Goal: Task Accomplishment & Management: Use online tool/utility

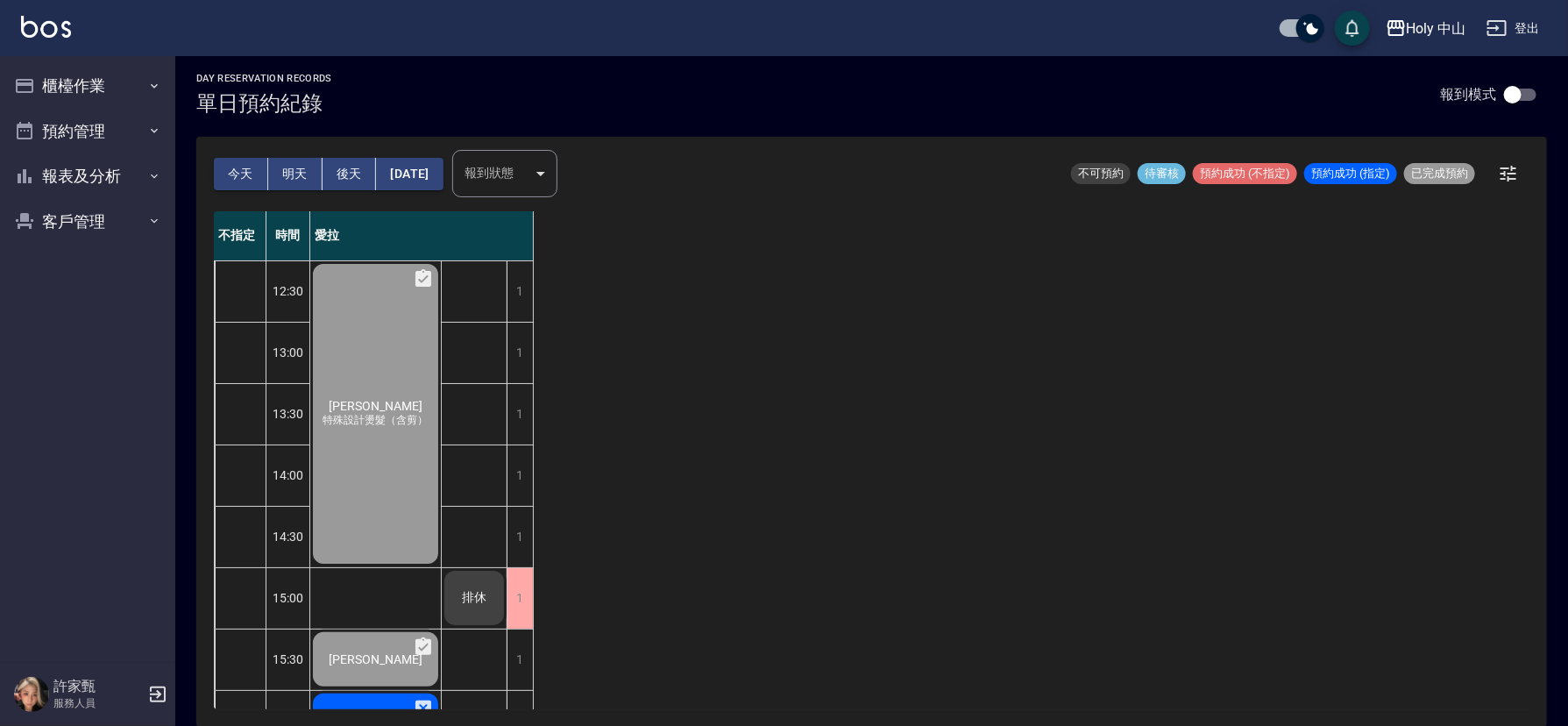
scroll to position [552, 0]
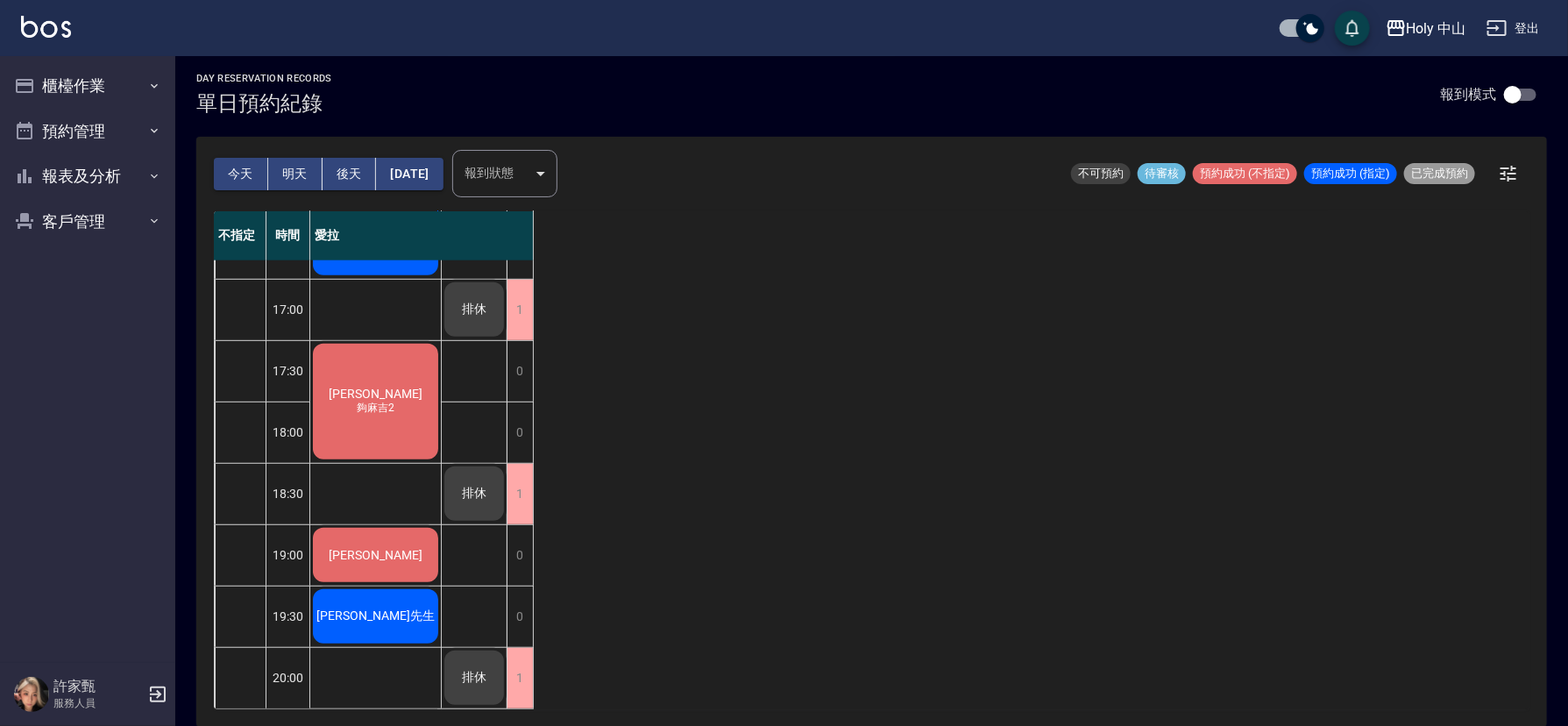
click at [240, 178] on button "今天" at bounding box center [241, 174] width 55 height 32
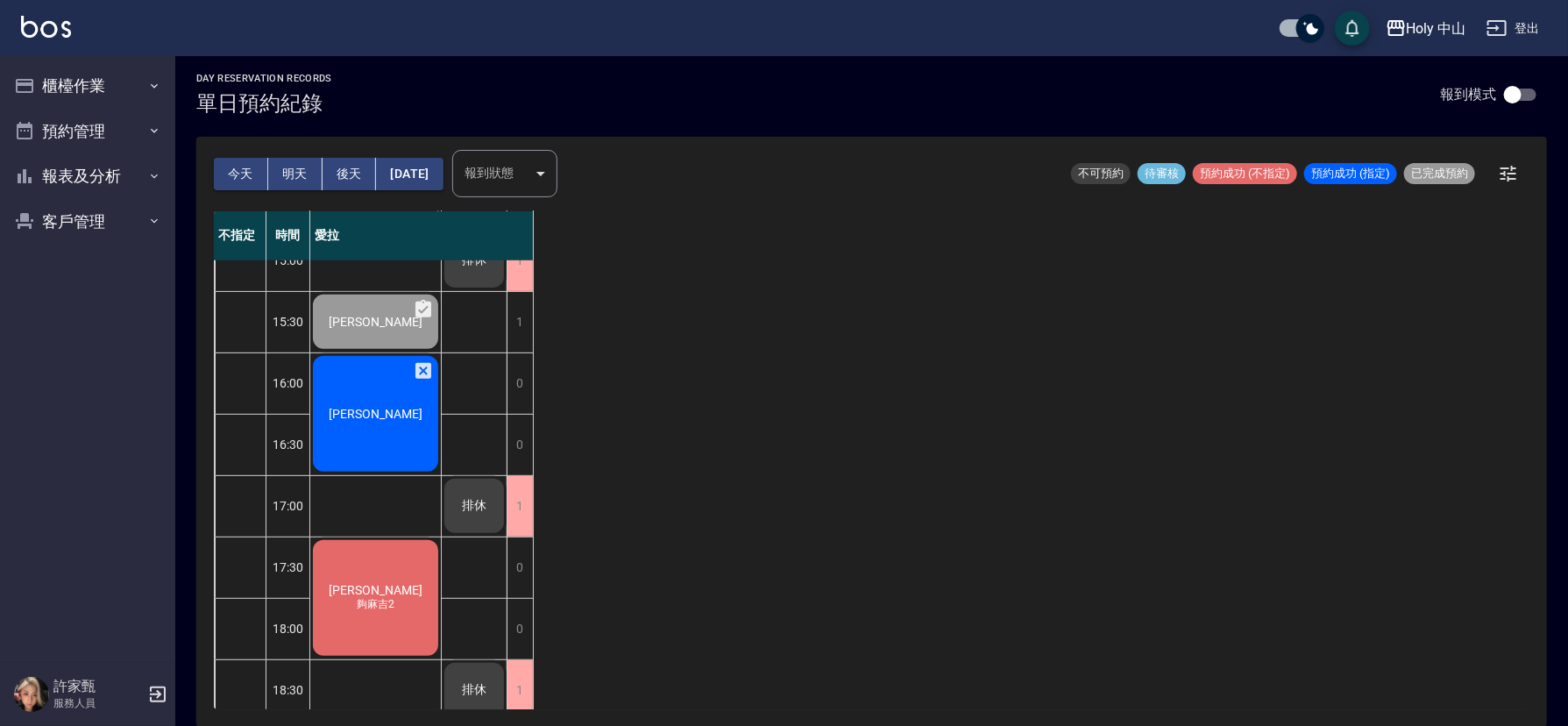
scroll to position [290, 0]
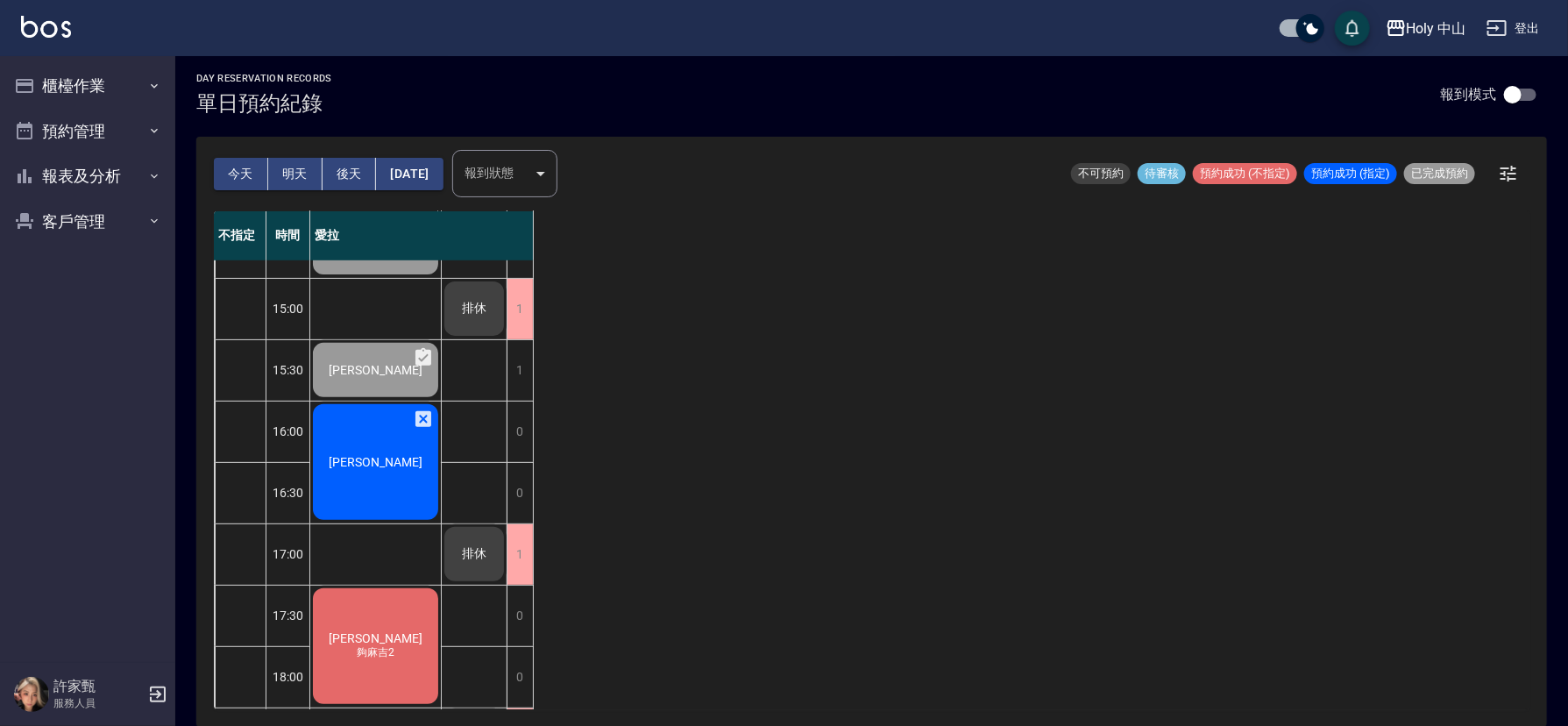
click at [391, 277] on div "[PERSON_NAME]" at bounding box center [375, 125] width 131 height 306
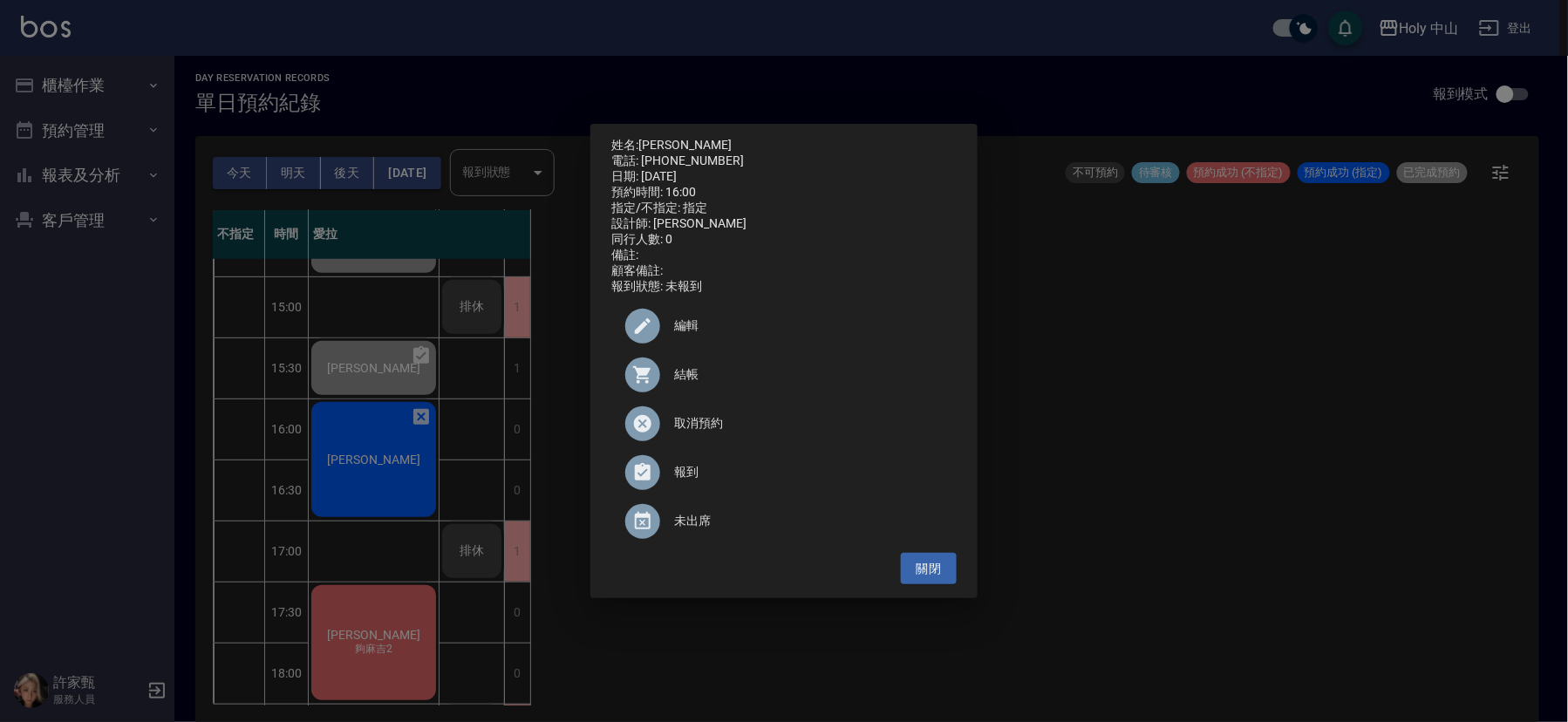
click at [687, 384] on span "結帳" at bounding box center [808, 374] width 268 height 19
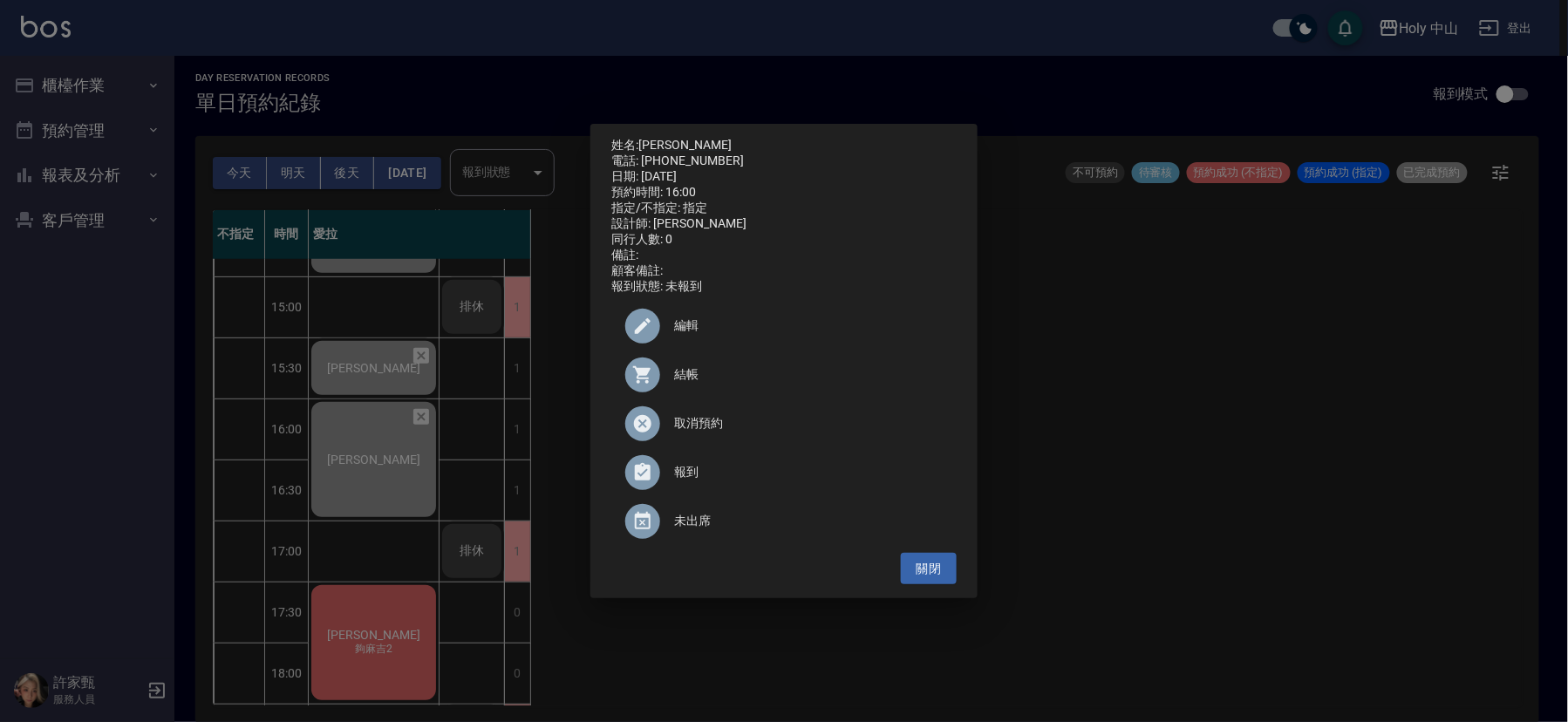
click at [1364, 484] on div "姓名: 馬靖倫 電話: 0979154833 日期: 2025/08/12 預約時間: 16:00 指定/不指定: 指定 設計師: 愛拉 同行人數: 0 備註…" at bounding box center [784, 361] width 1568 height 722
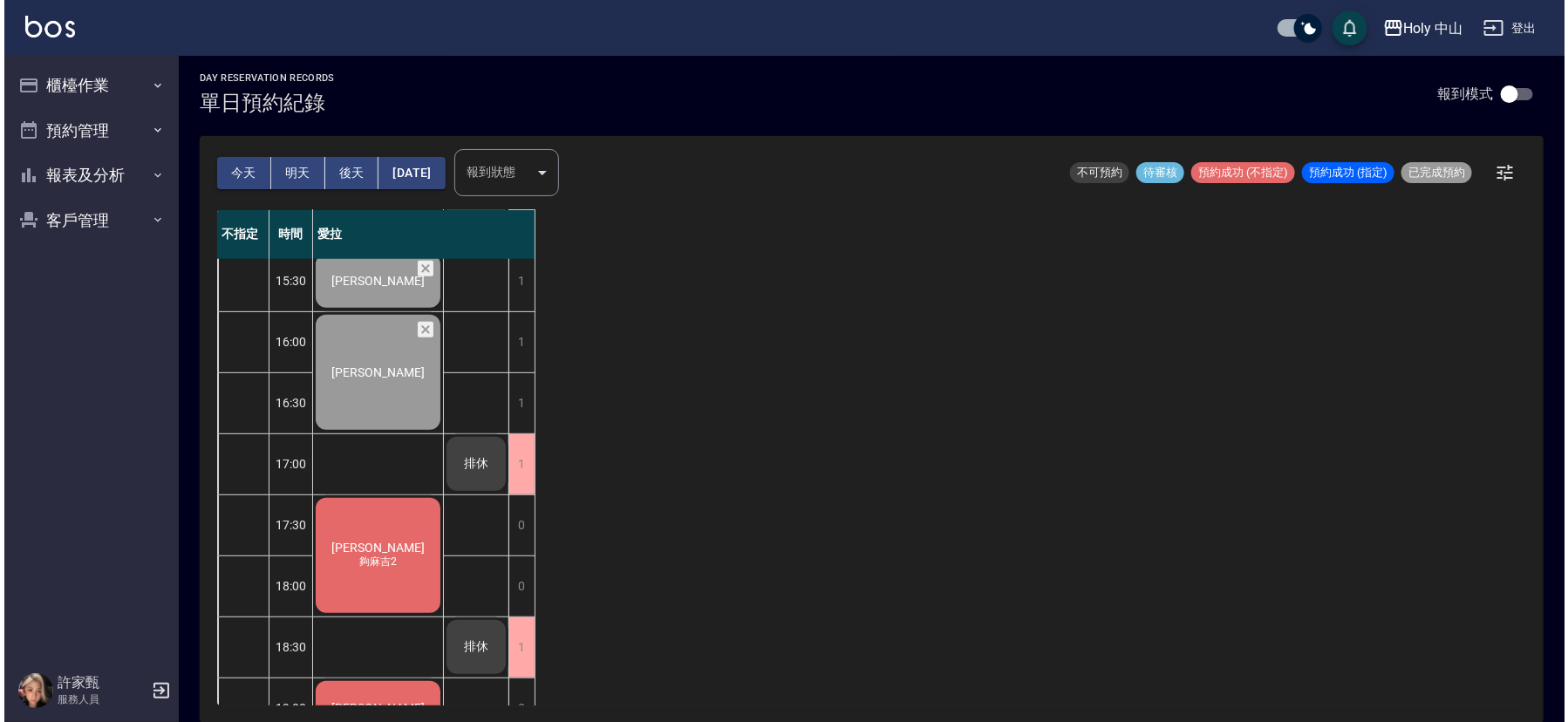
scroll to position [549, 0]
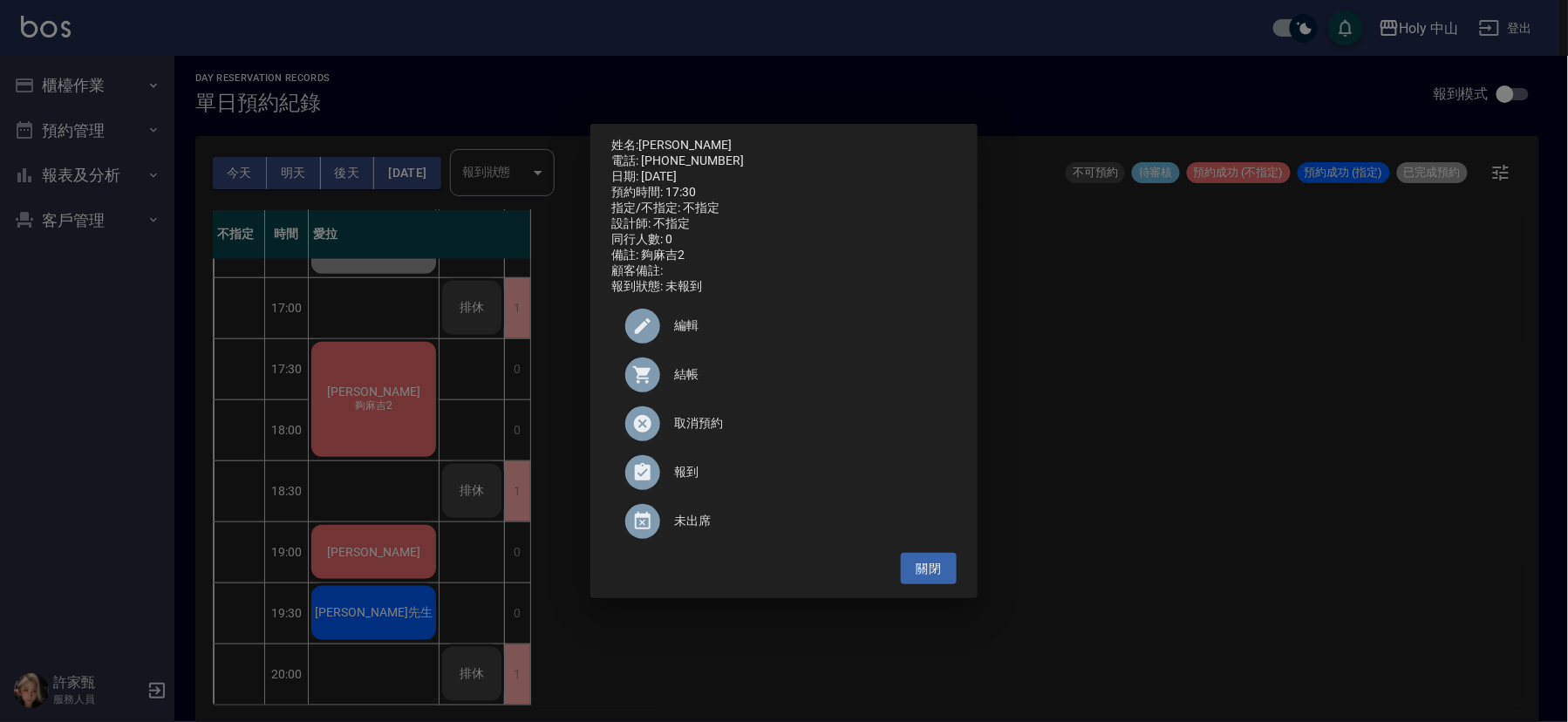
click at [644, 380] on icon at bounding box center [642, 375] width 18 height 18
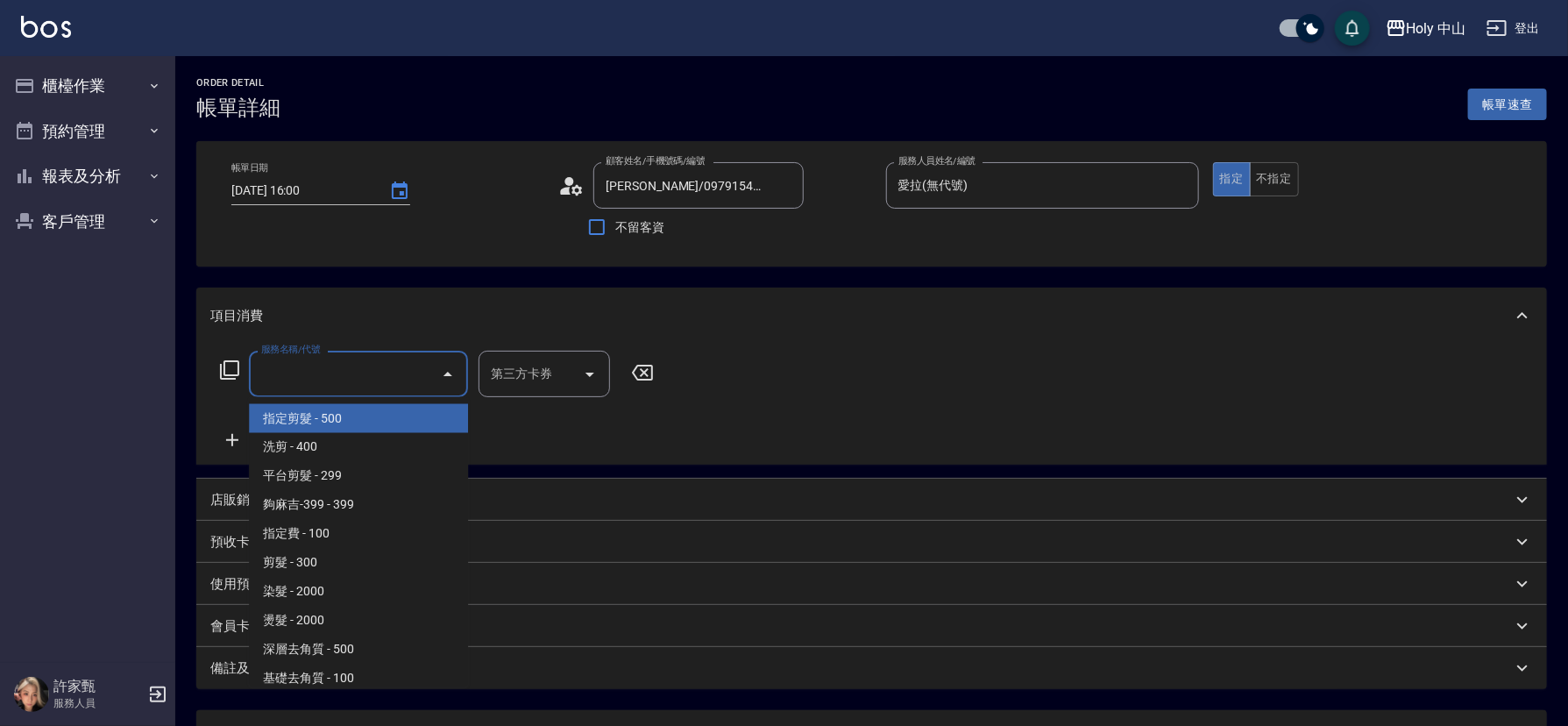
click at [396, 384] on input "服務名稱/代號" at bounding box center [346, 374] width 177 height 30
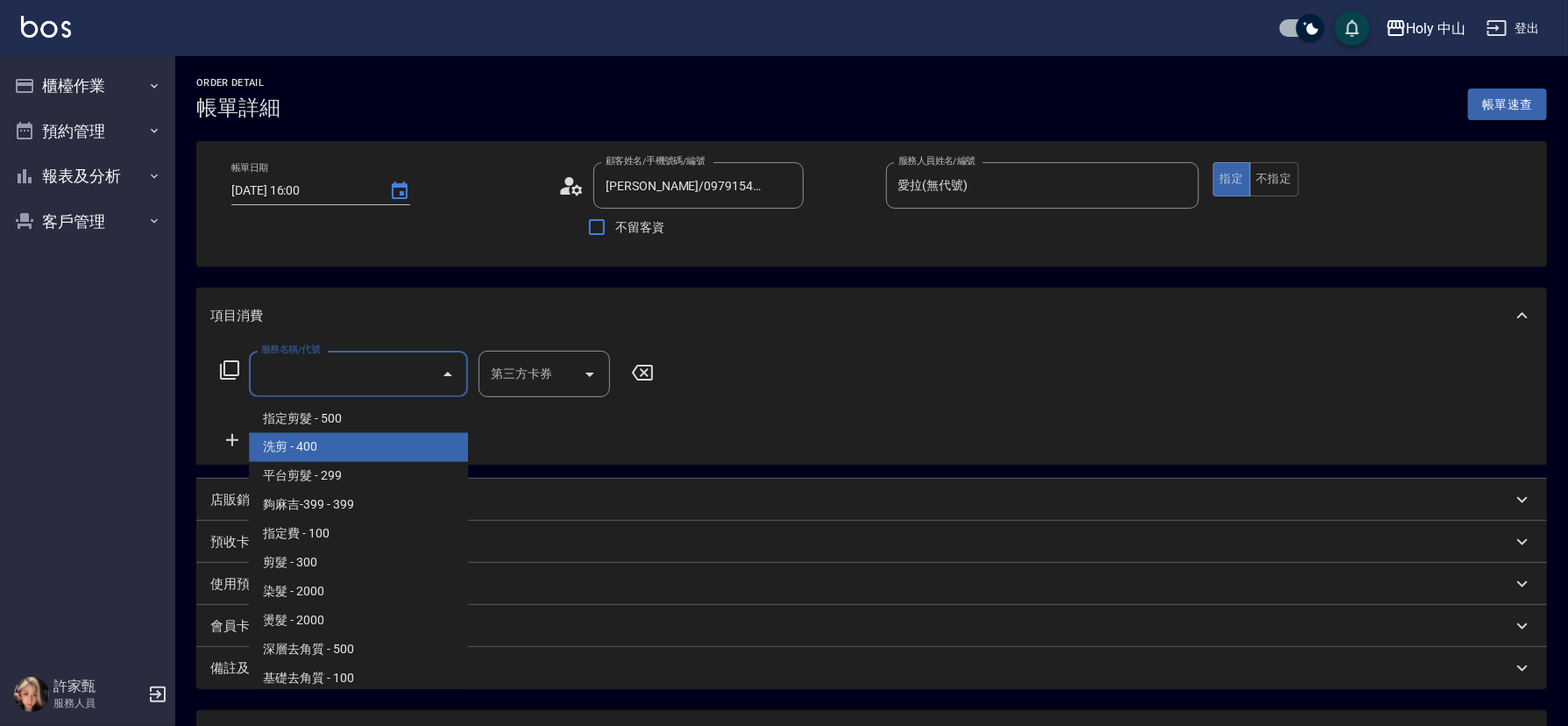
click at [364, 447] on span "洗剪 - 400" at bounding box center [358, 447] width 220 height 29
type input "洗剪(3)"
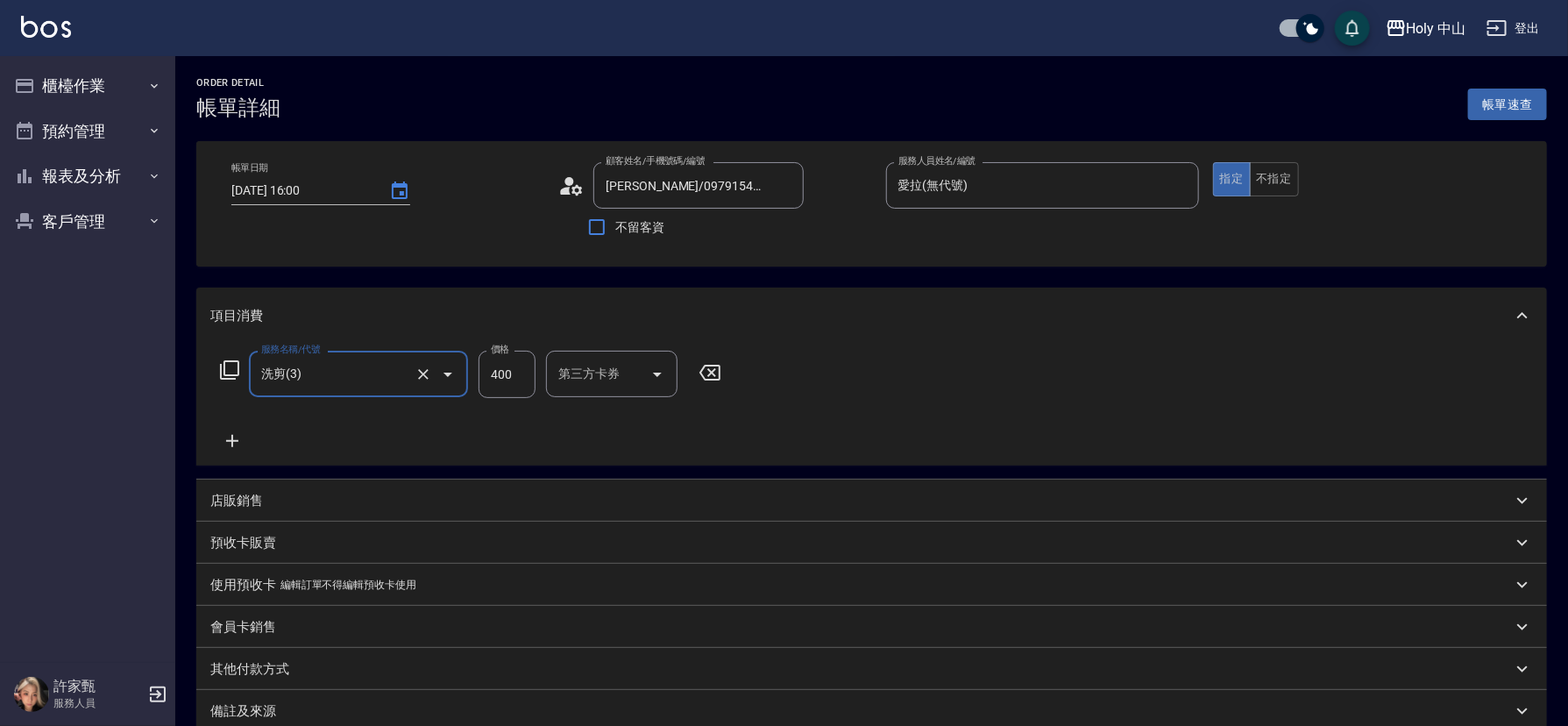
click at [524, 374] on input "400" at bounding box center [507, 374] width 57 height 48
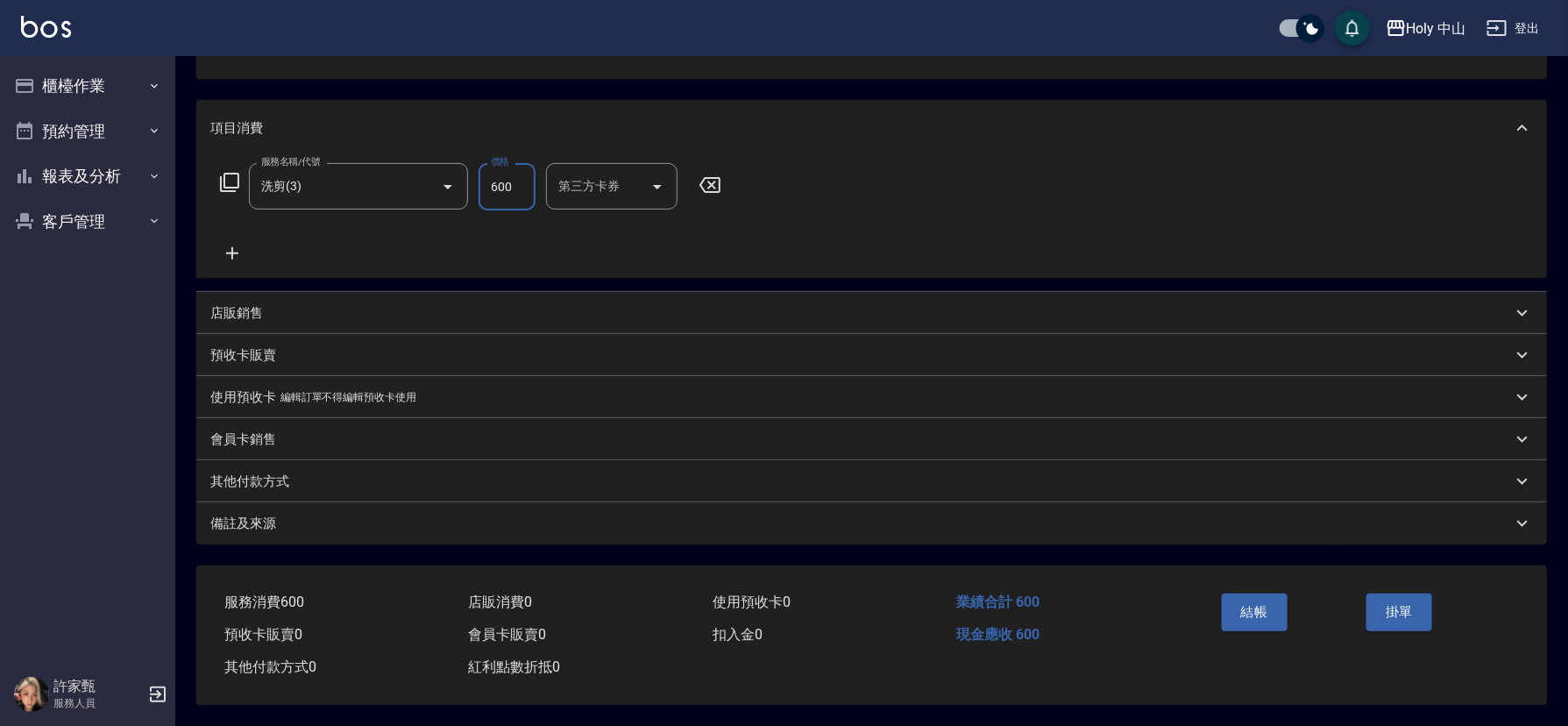
scroll to position [194, 0]
type input "600"
click at [804, 521] on div "備註及來源" at bounding box center [861, 523] width 1302 height 19
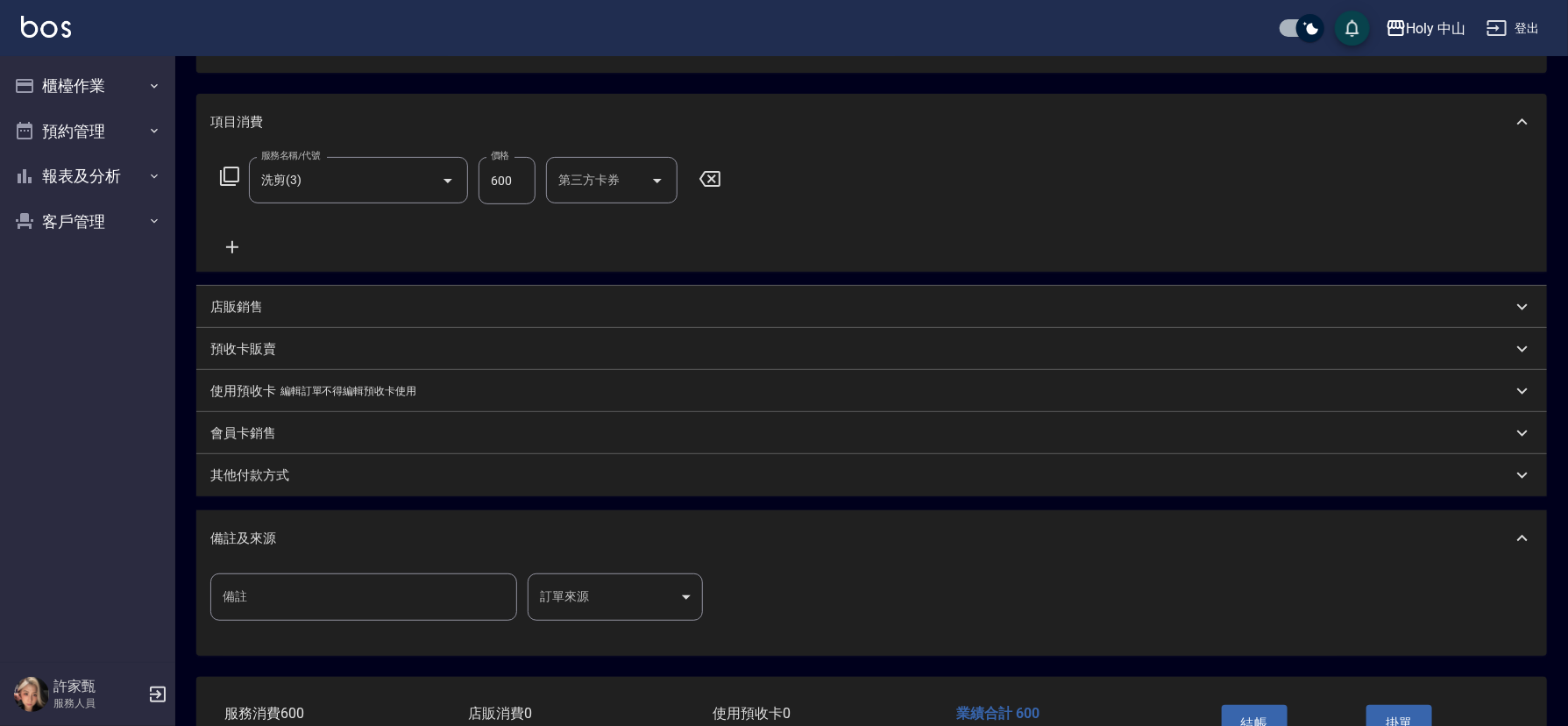
click at [614, 581] on body "Holy 中山 登出 櫃檯作業 打帳單 帳單列表 營業儀表板 現場電腦打卡 預約管理 預約管理 單日預約紀錄 單週預約紀錄 報表及分析 報表目錄 店家日報表 …" at bounding box center [784, 322] width 1568 height 1032
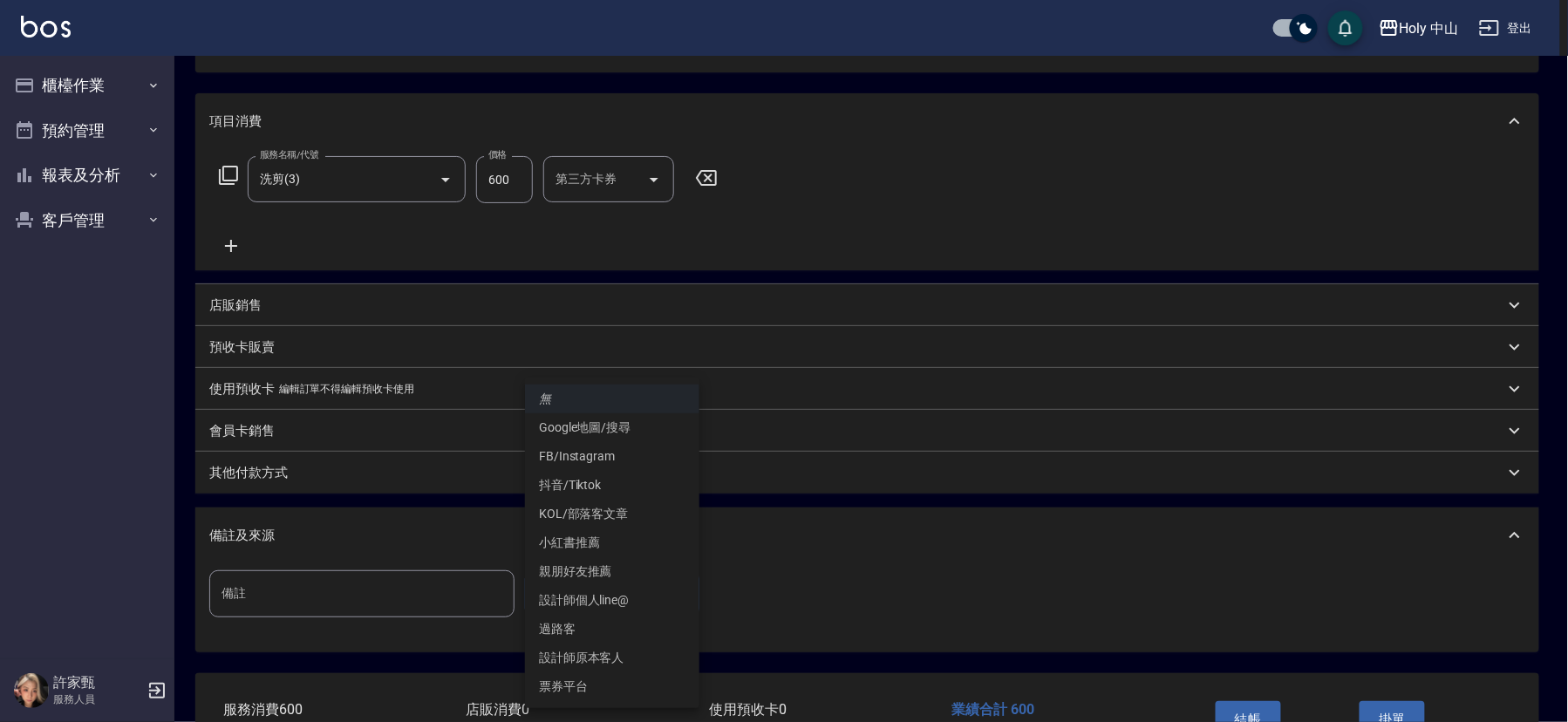
click at [608, 653] on li "設計師原本客人" at bounding box center [612, 658] width 175 height 29
type input "設計師原本客人"
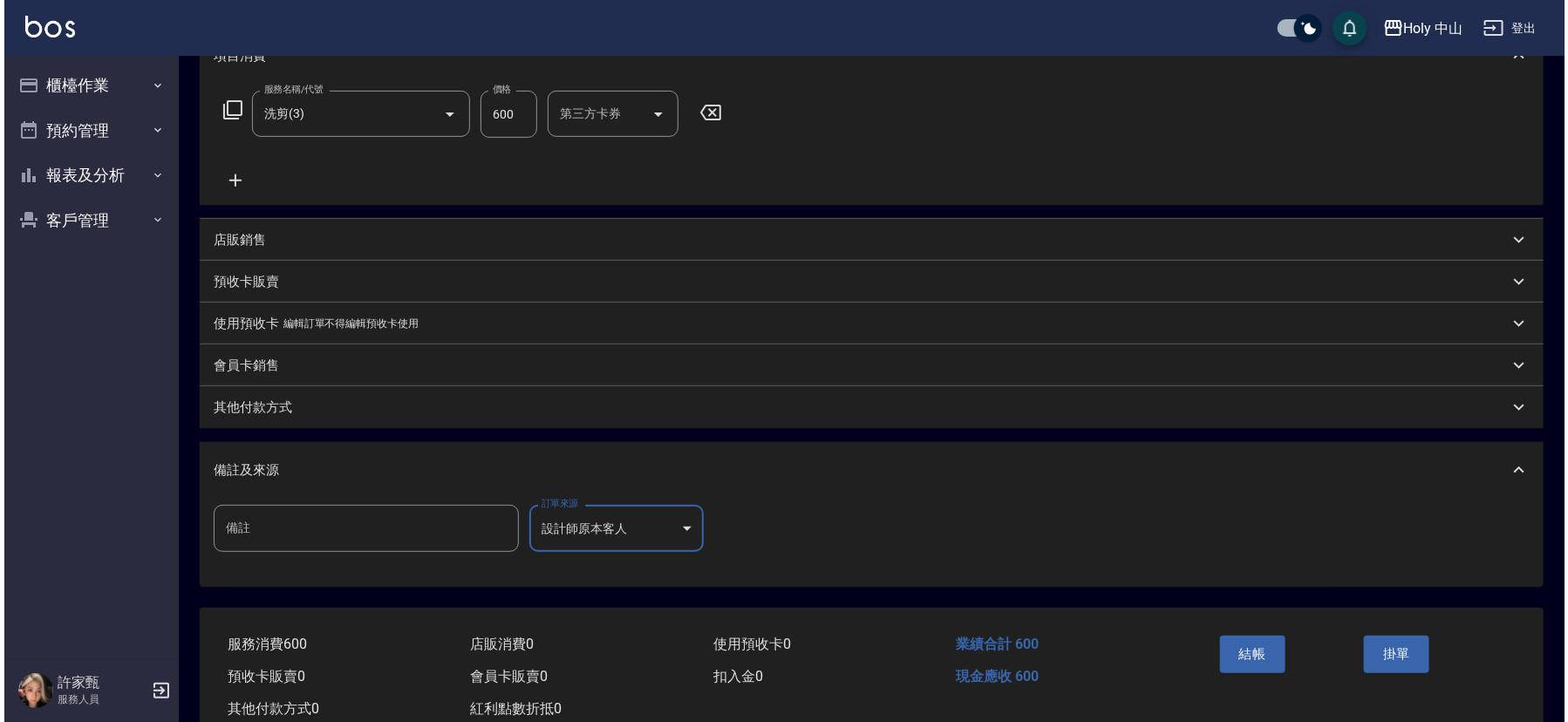
scroll to position [309, 0]
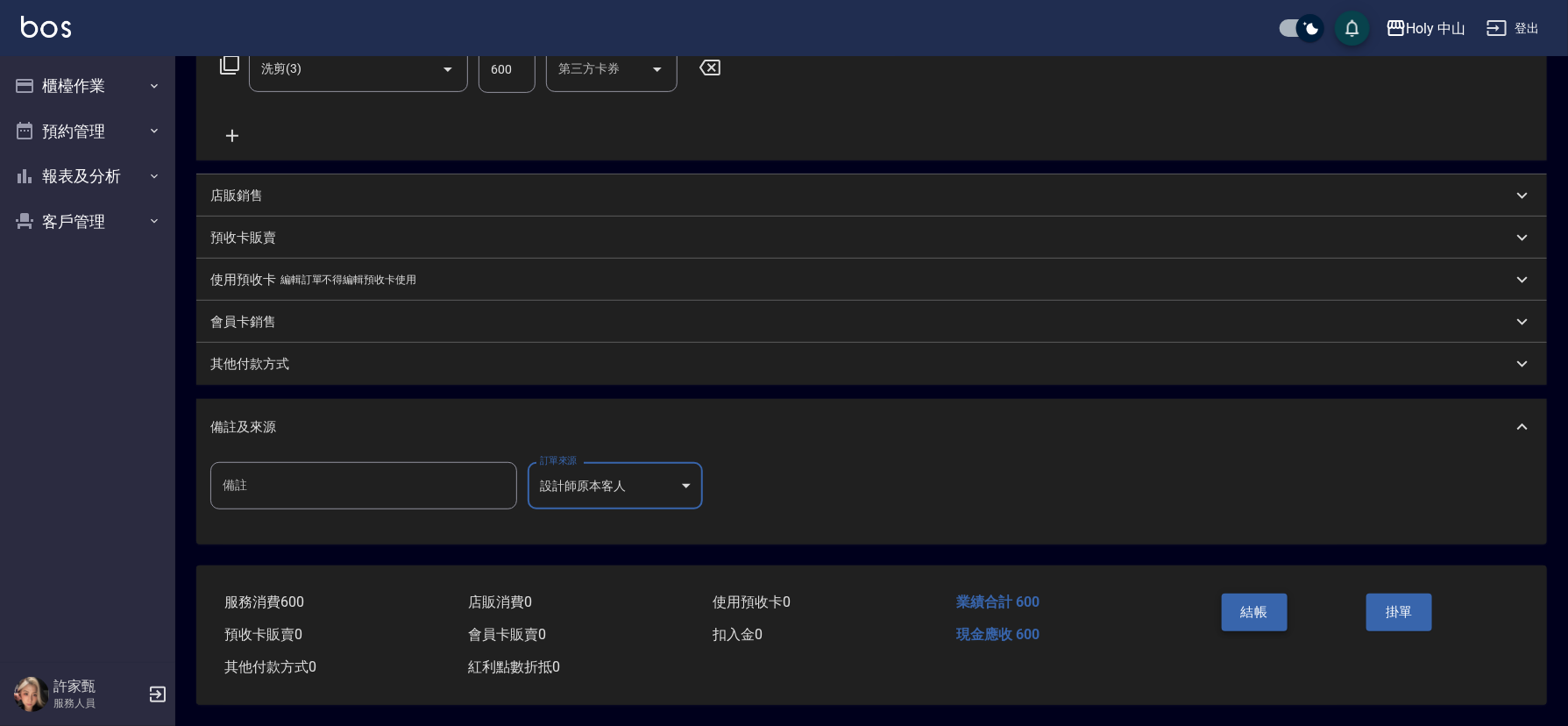
click at [1242, 606] on button "結帳" at bounding box center [1254, 611] width 65 height 37
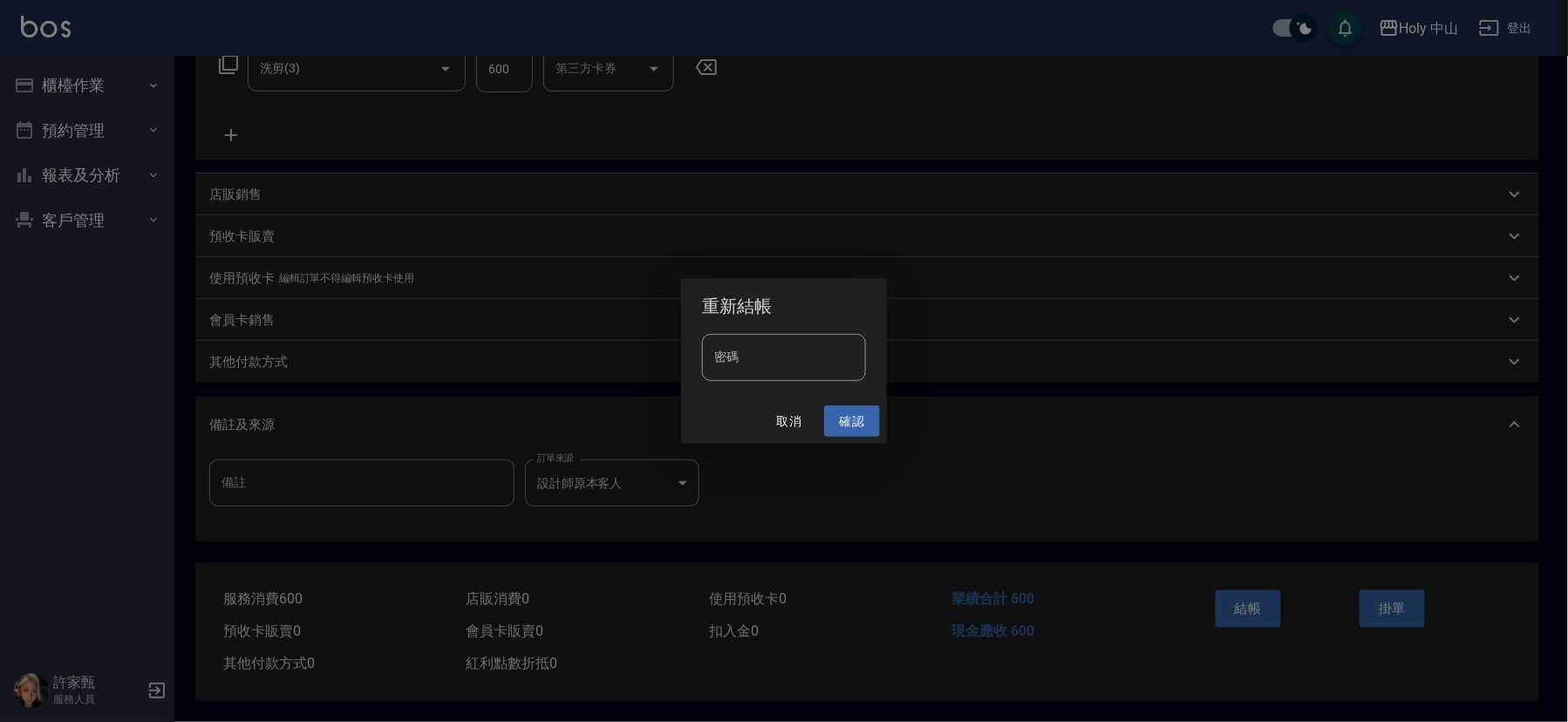
click at [841, 413] on button "確認" at bounding box center [852, 422] width 56 height 32
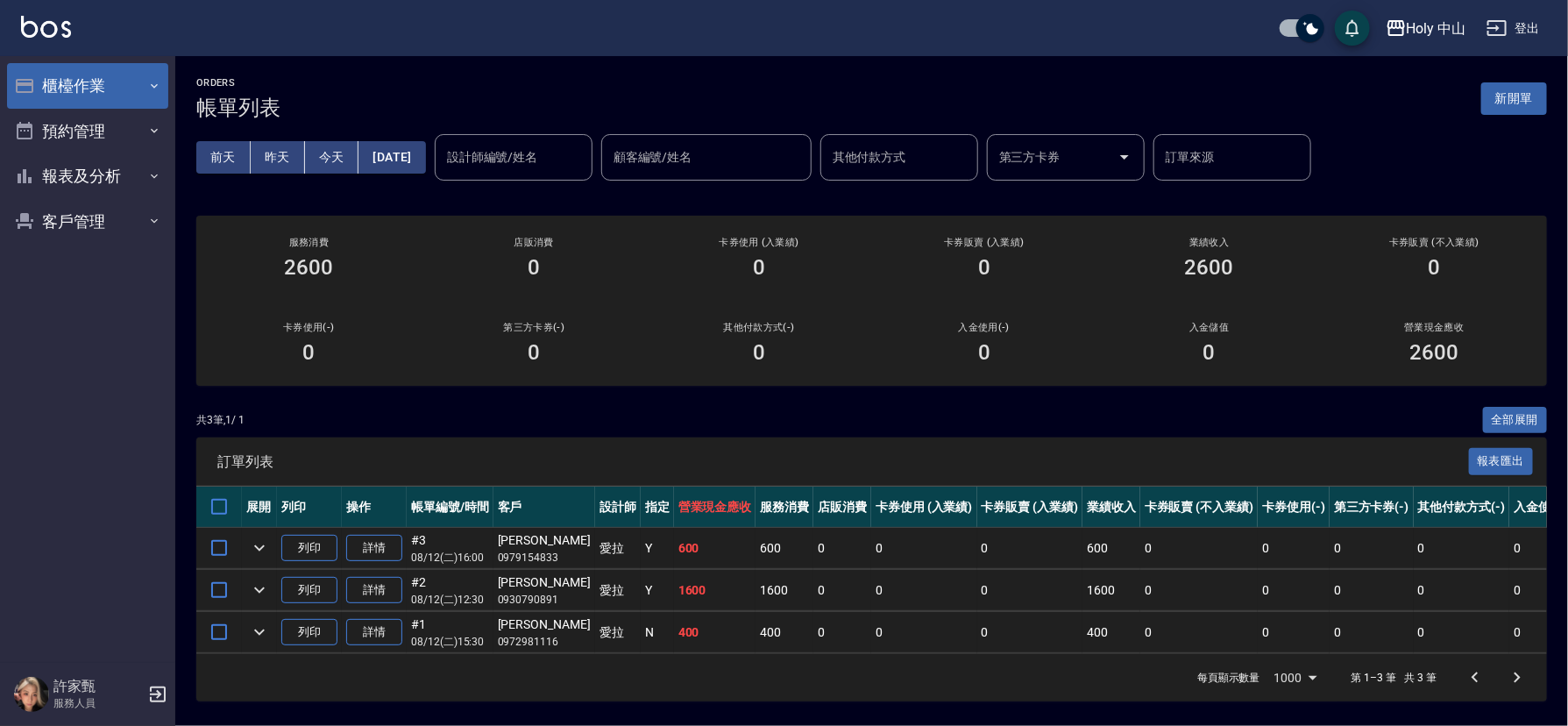
click at [150, 87] on icon "button" at bounding box center [154, 86] width 14 height 14
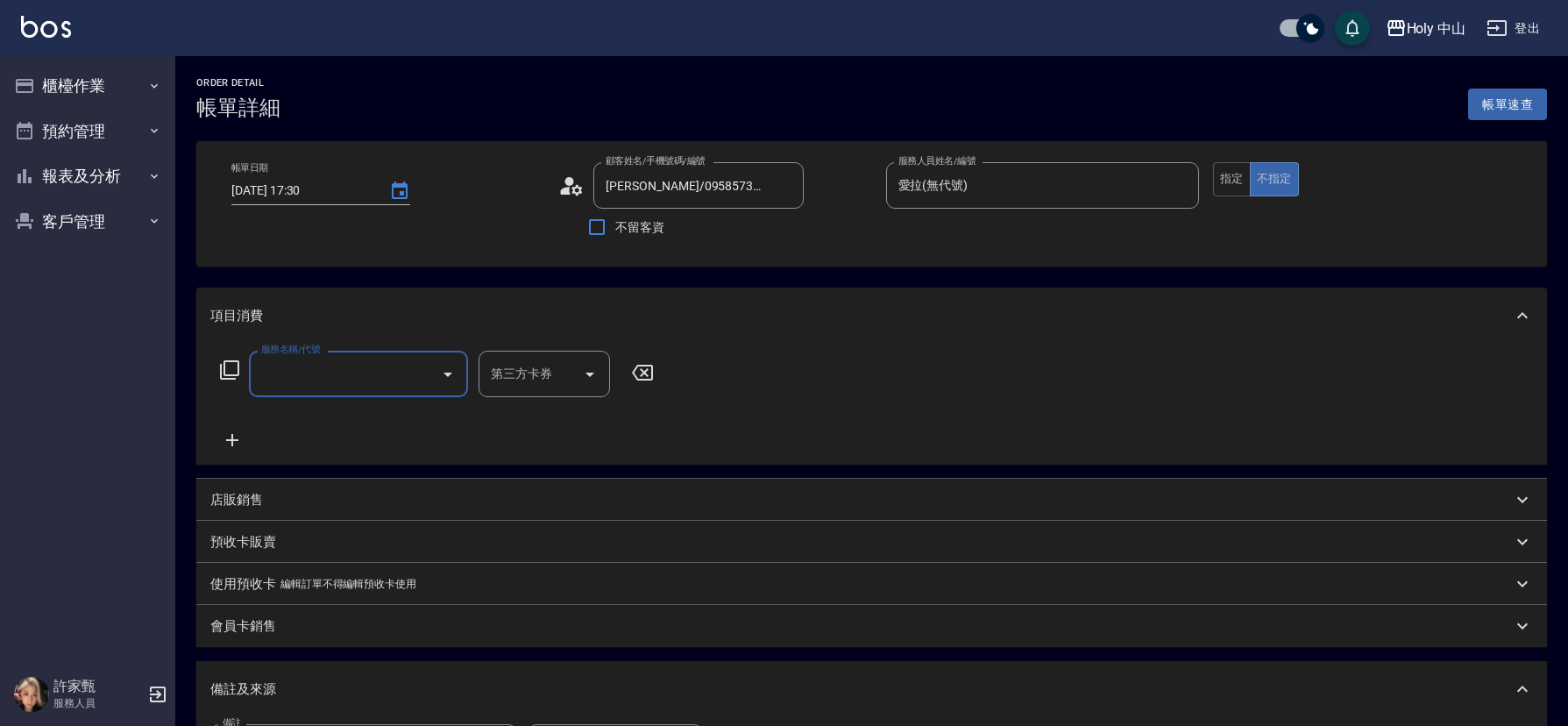
click at [363, 376] on input "服務名稱/代號" at bounding box center [346, 374] width 177 height 30
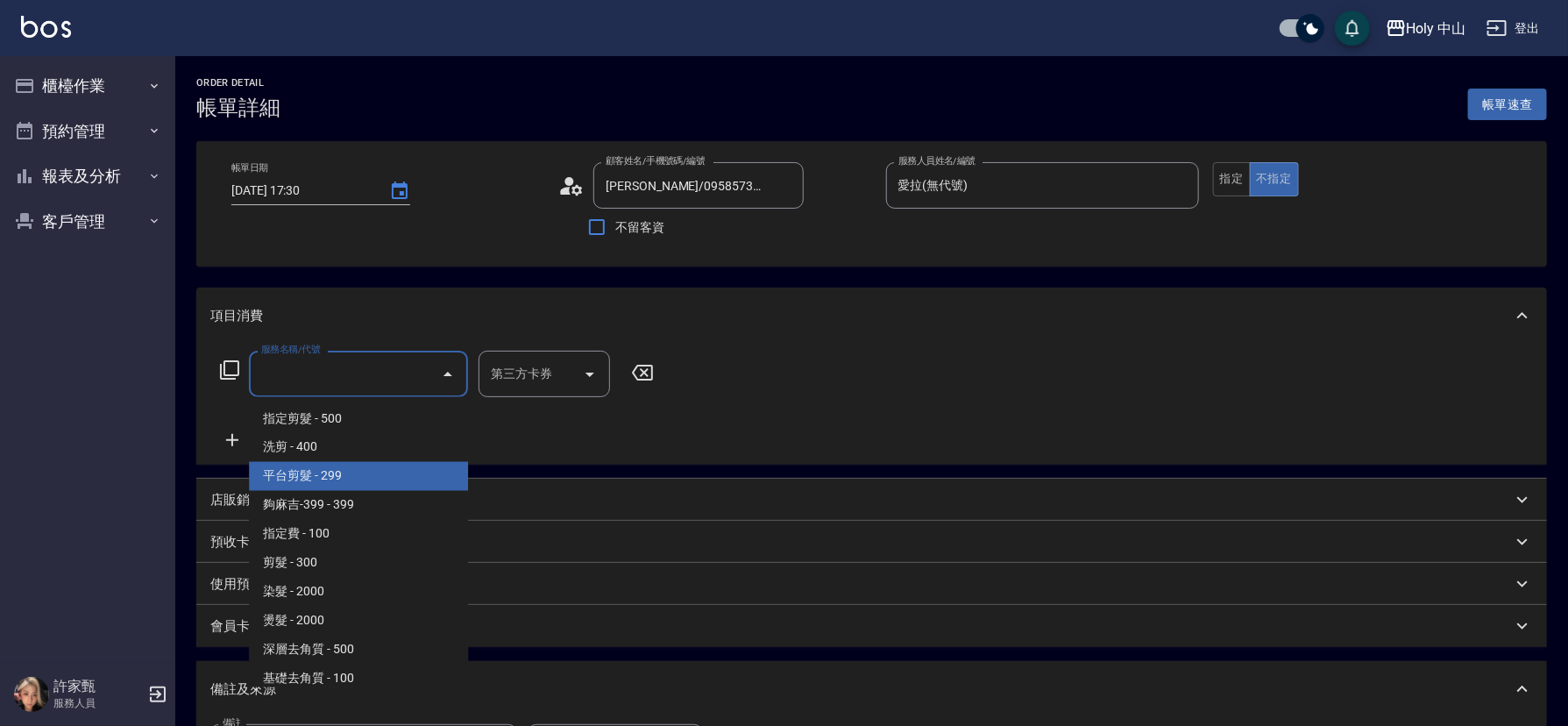
click at [362, 476] on span "平台剪髮 - 299" at bounding box center [358, 477] width 220 height 29
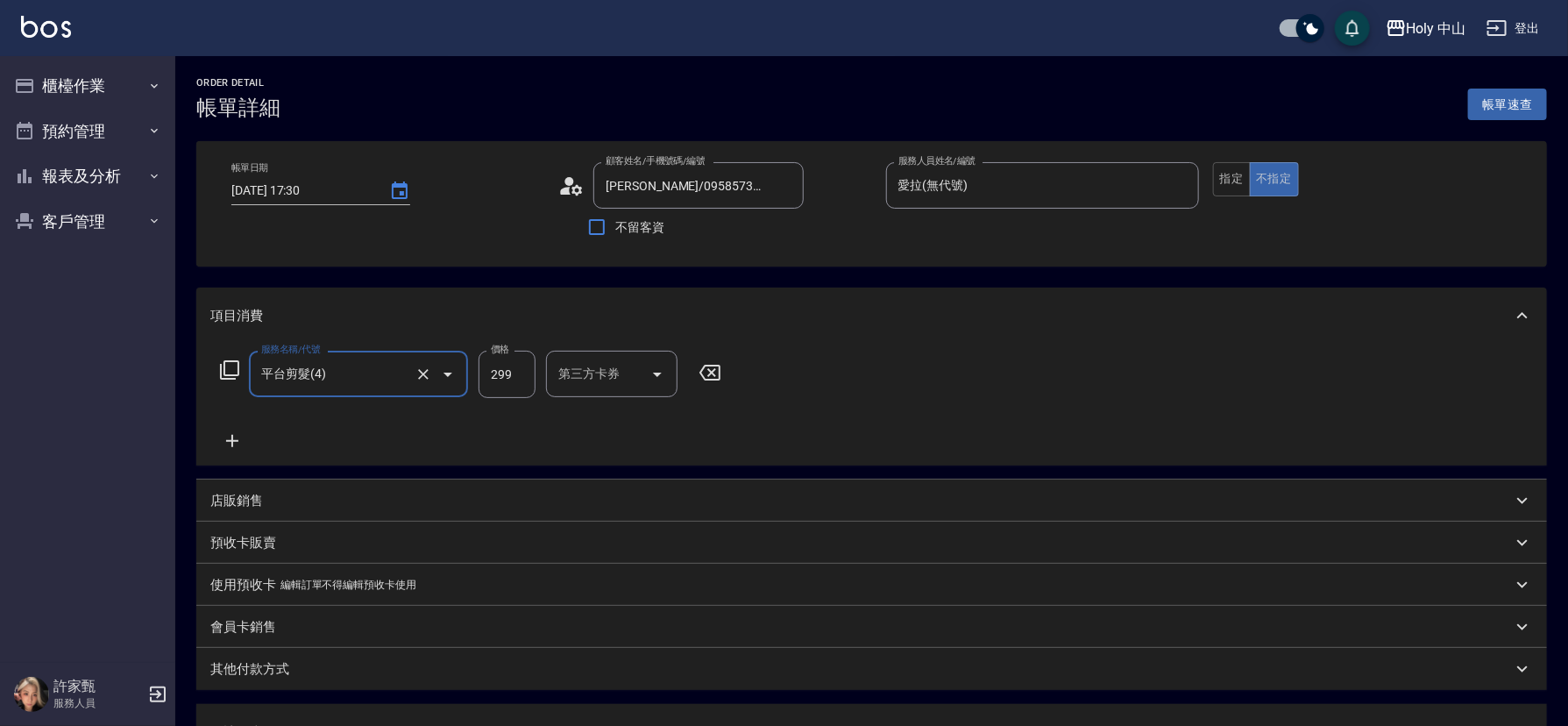
type input "平台剪髮(4)"
click at [594, 374] on div "第三方卡券 第三方卡券" at bounding box center [612, 374] width 132 height 47
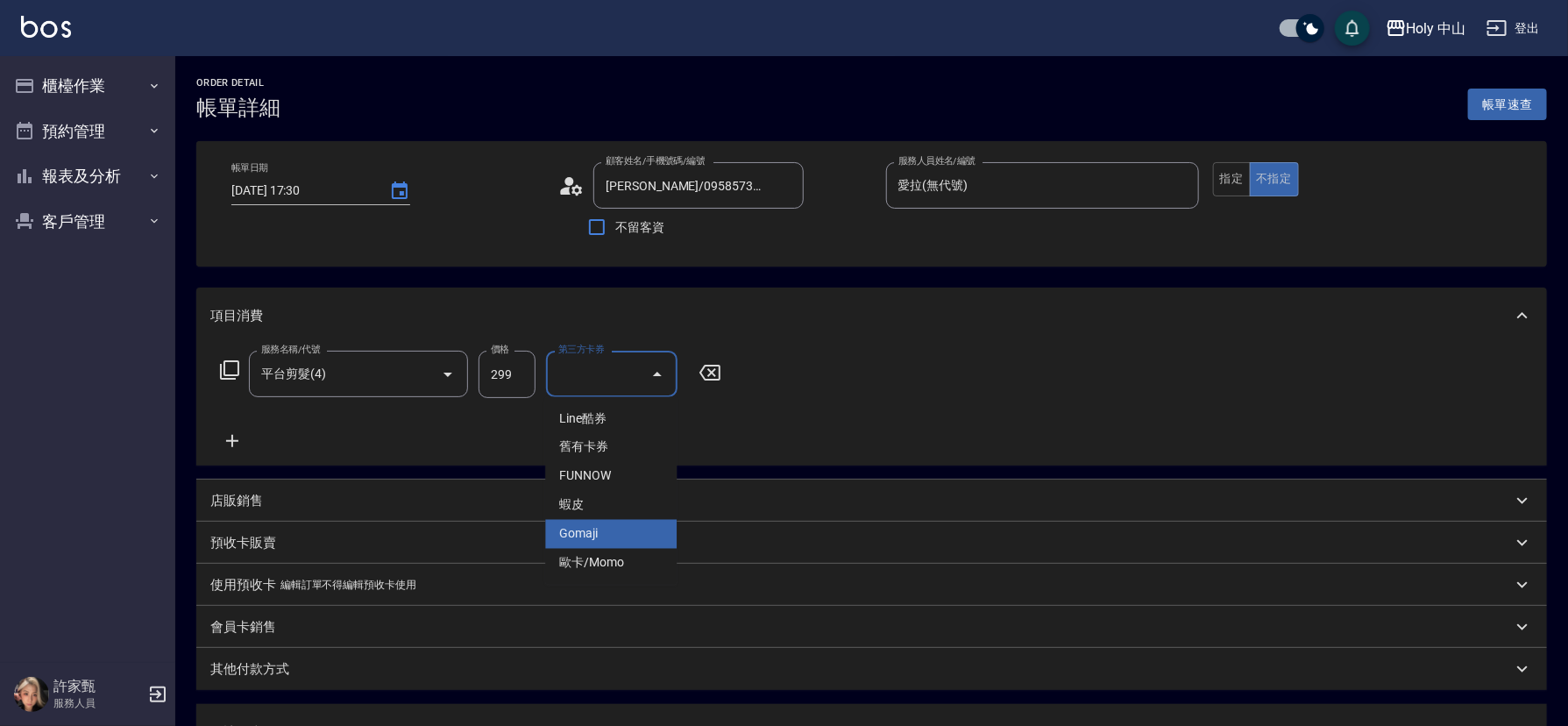
click at [594, 525] on span "Gomaji" at bounding box center [611, 534] width 132 height 29
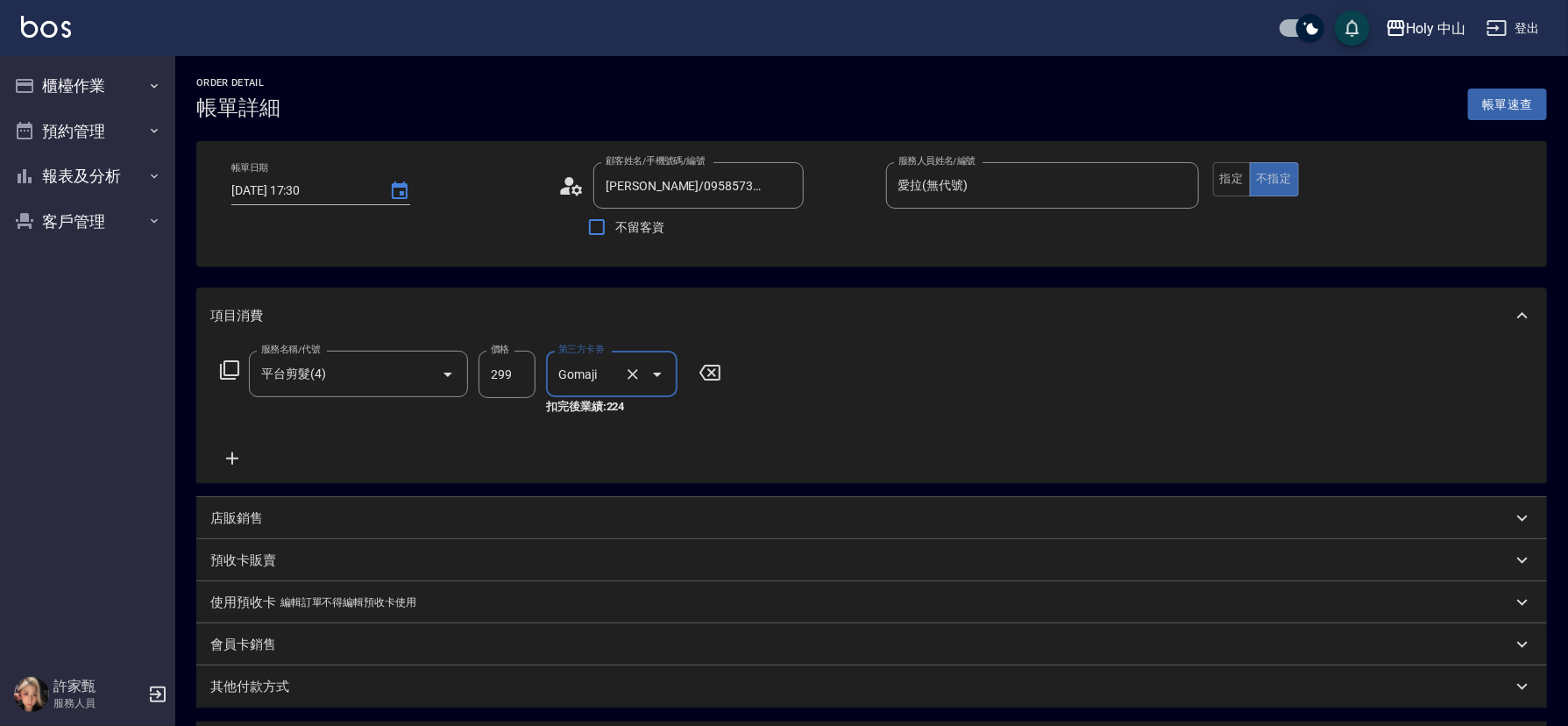
type input "Gomaji"
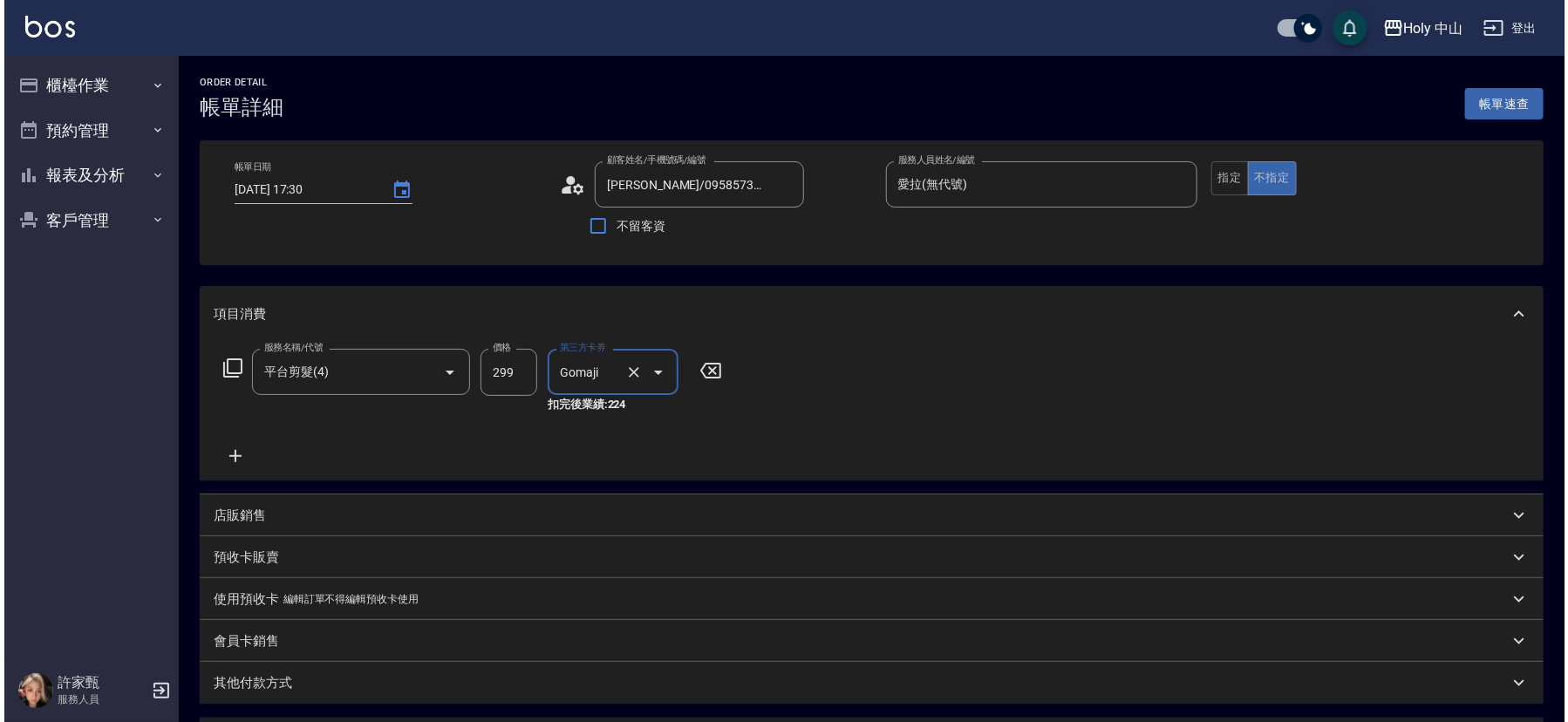
scroll to position [327, 0]
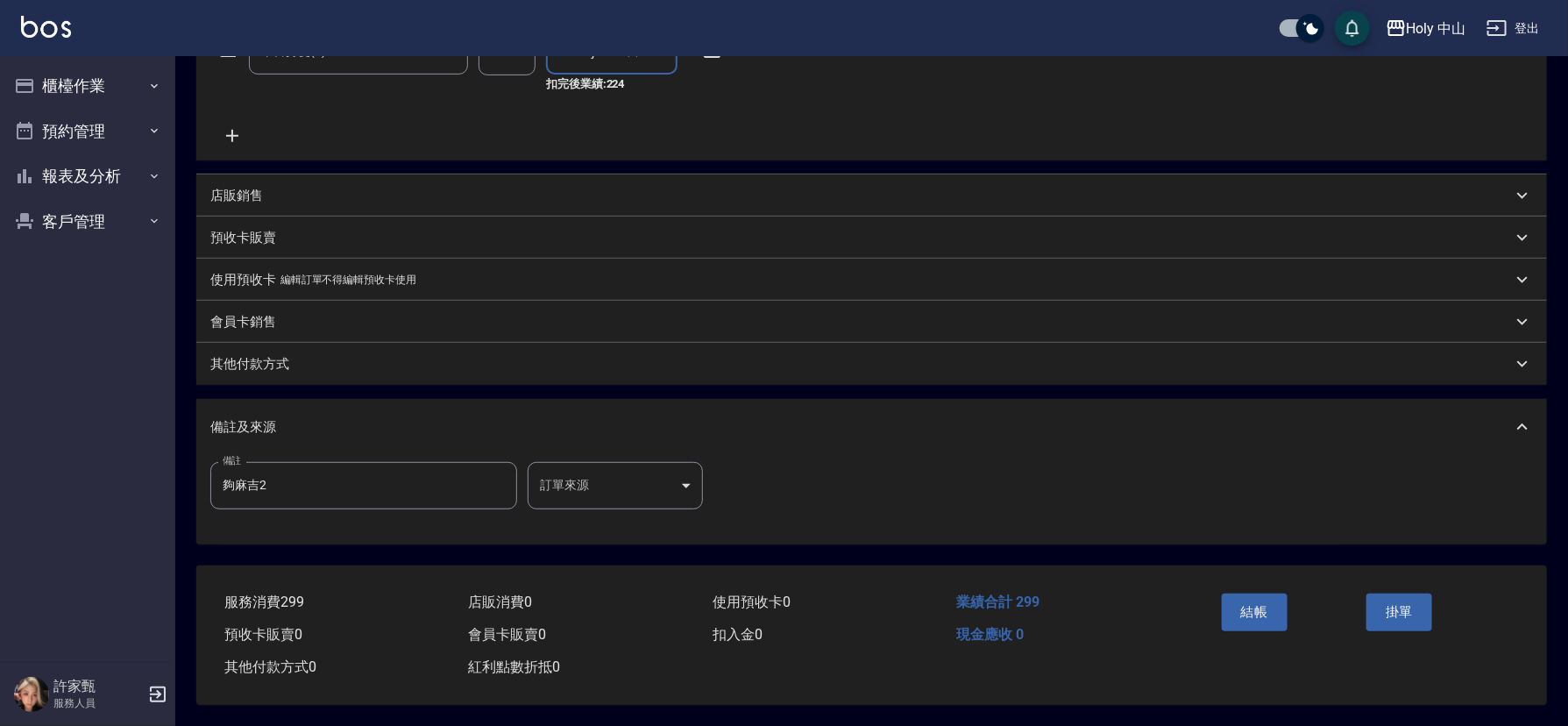
click at [591, 484] on body "Holy 中山 登出 櫃檯作業 打帳單 帳單列表 營業儀表板 現場電腦打卡 預約管理 預約管理 單日預約紀錄 單週預約紀錄 報表及分析 報表目錄 店家日報表 …" at bounding box center [784, 202] width 1568 height 1049
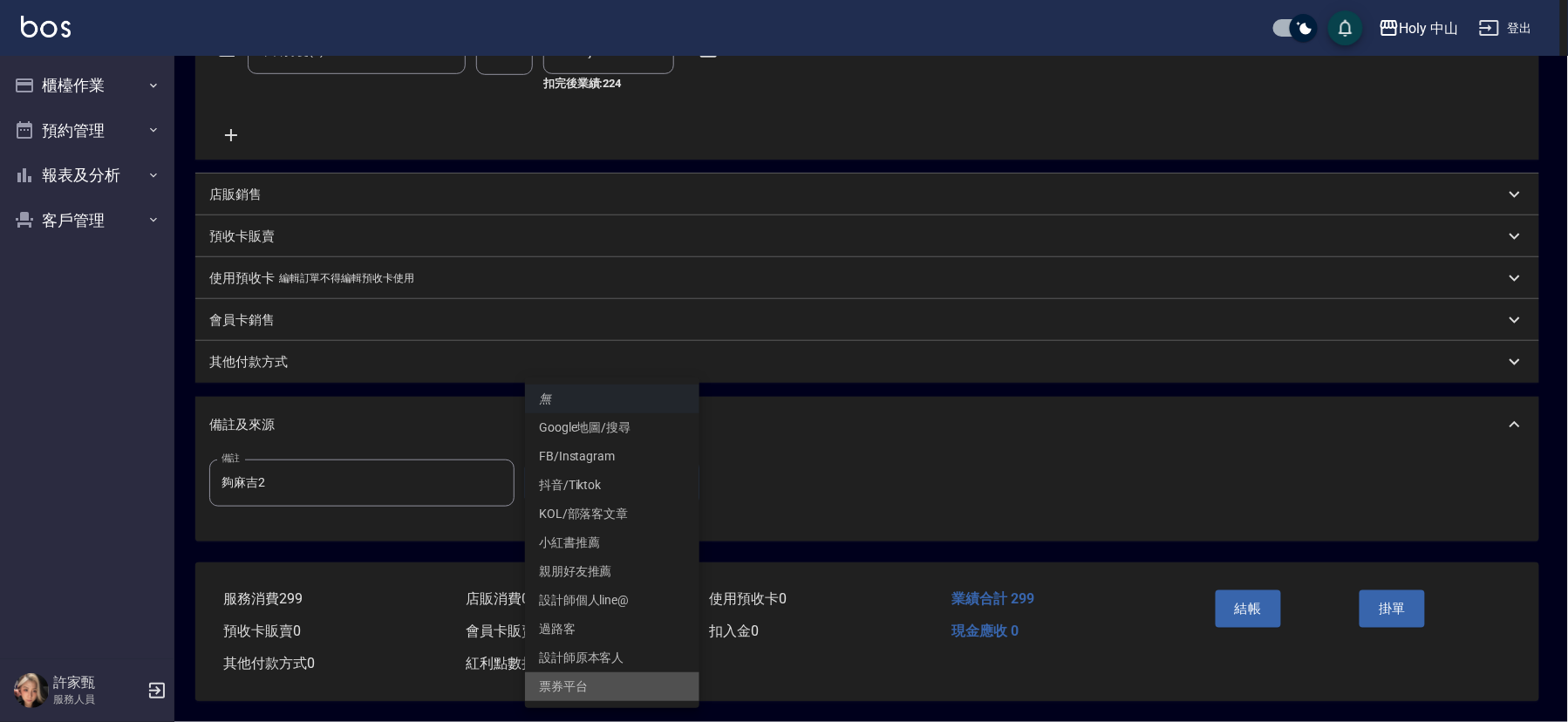
drag, startPoint x: 556, startPoint y: 678, endPoint x: 580, endPoint y: 682, distance: 24.3
click at [558, 680] on li "票券平台" at bounding box center [612, 686] width 175 height 29
type input "票券平台"
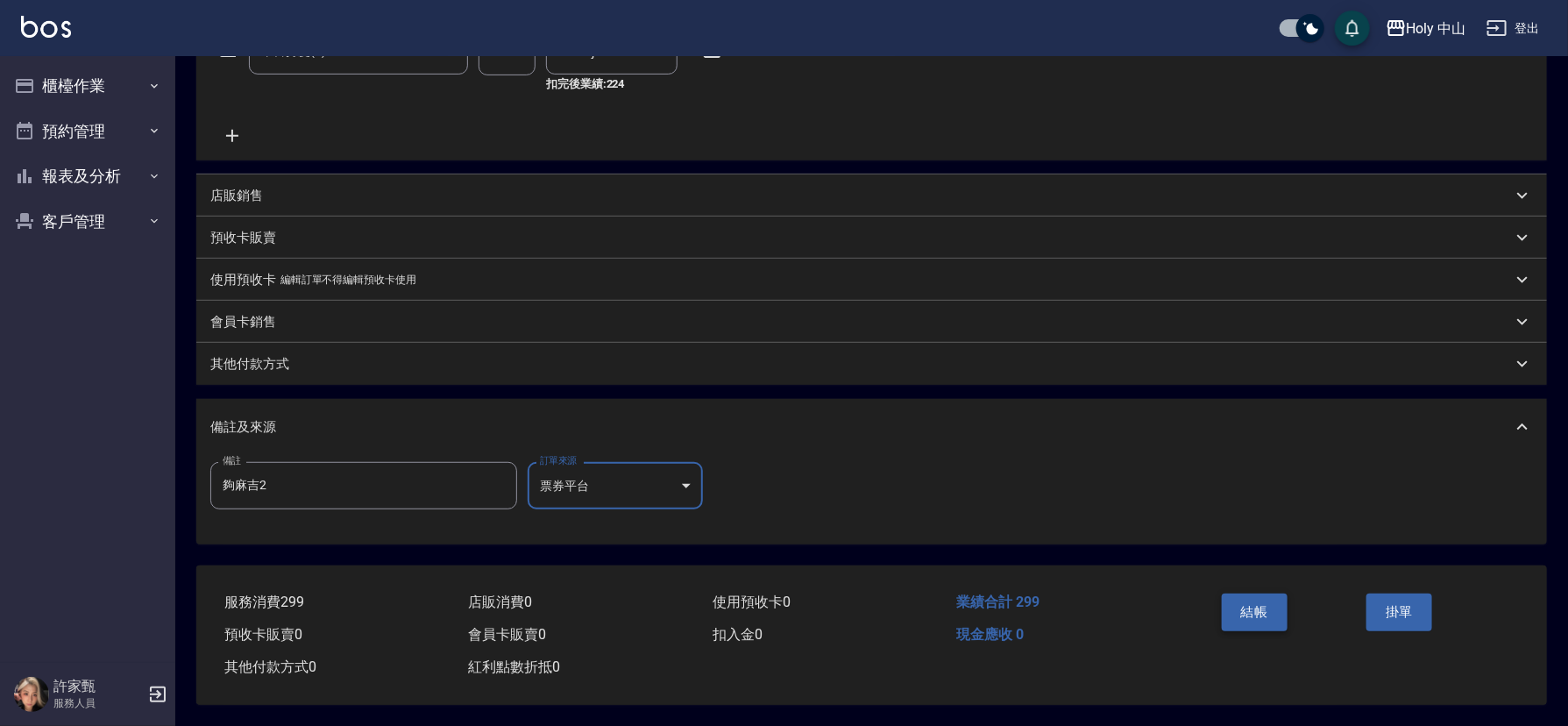
click at [1249, 604] on button "結帳" at bounding box center [1254, 611] width 65 height 37
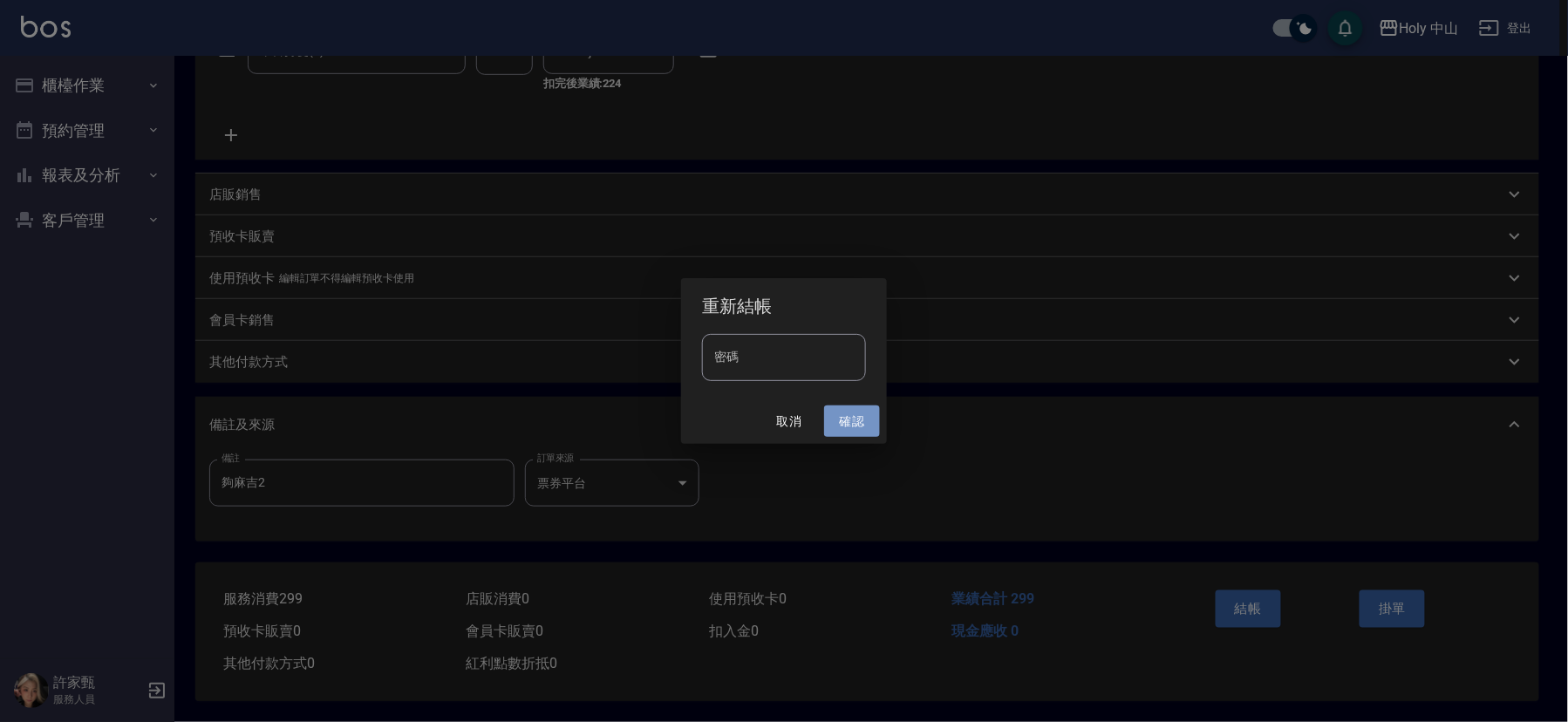
click at [856, 428] on button "確認" at bounding box center [852, 422] width 56 height 32
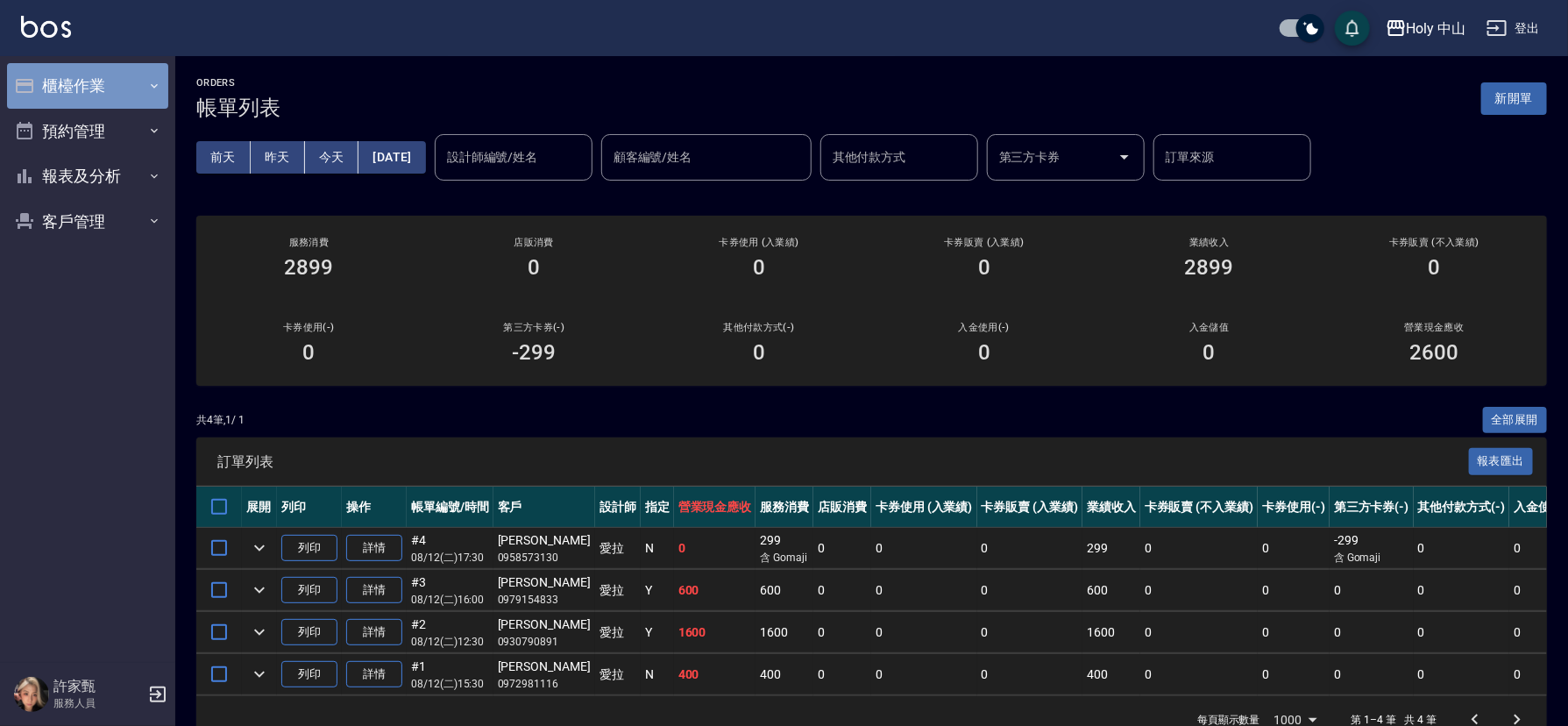
click at [128, 94] on button "櫃檯作業" at bounding box center [88, 85] width 161 height 46
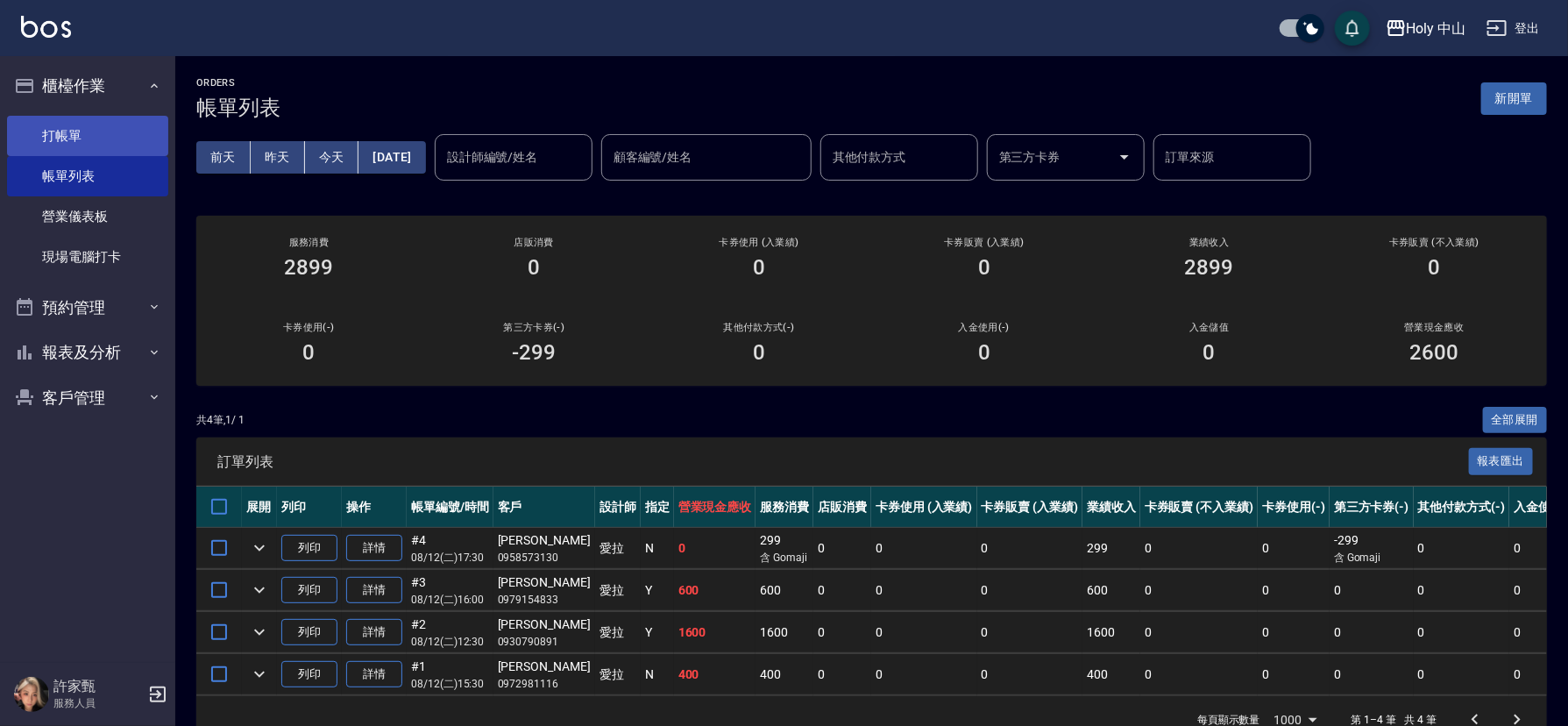
click at [123, 139] on link "打帳單" at bounding box center [88, 135] width 161 height 40
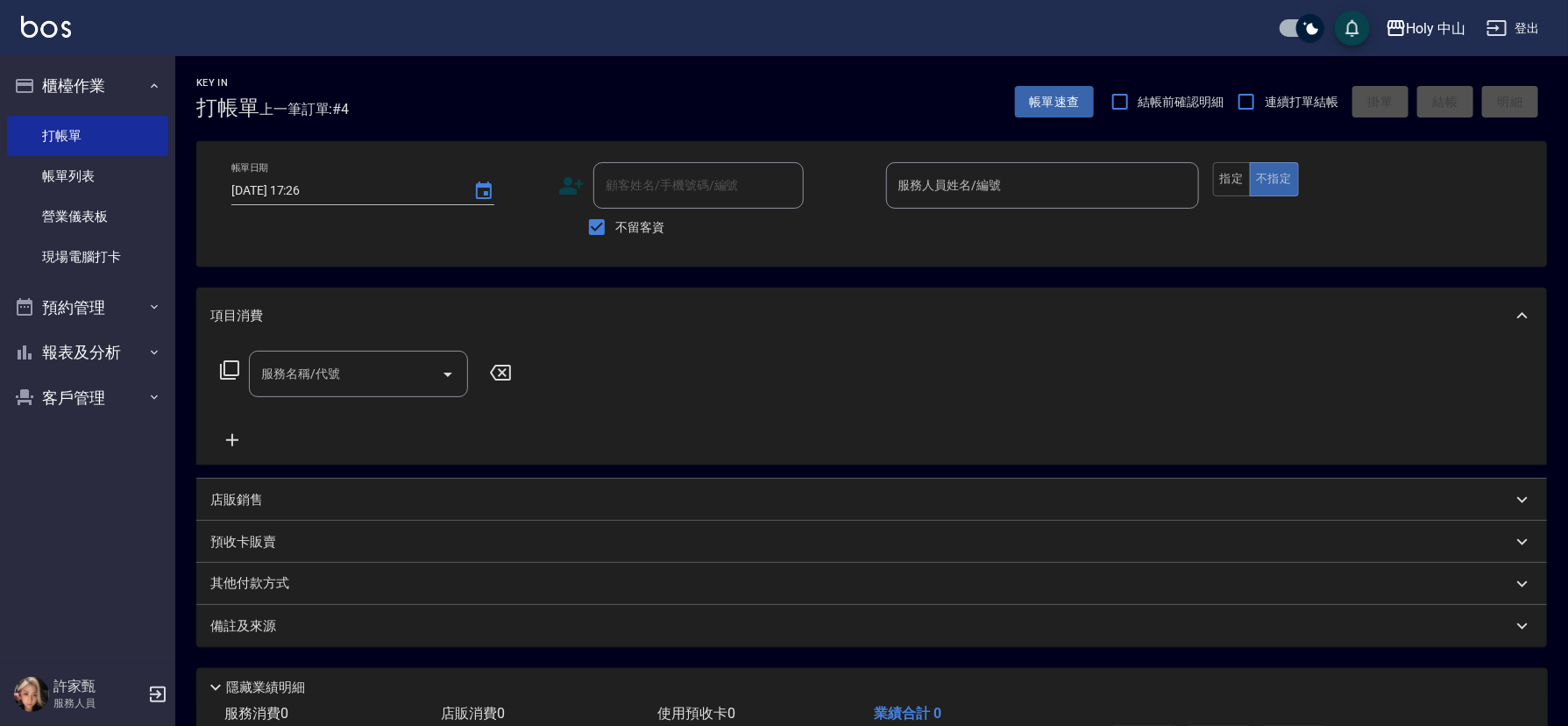
click at [576, 182] on icon at bounding box center [571, 186] width 26 height 26
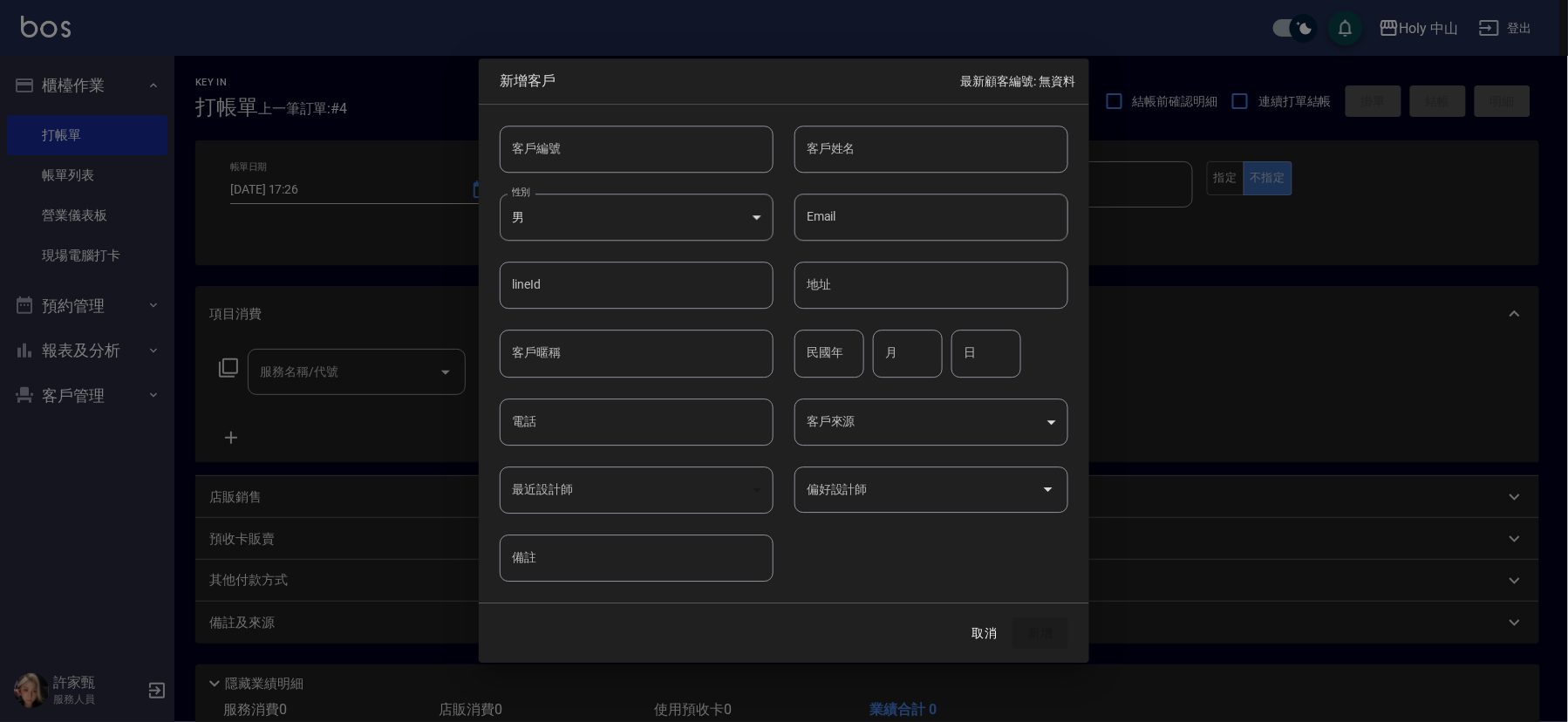
click at [563, 426] on input "電話" at bounding box center [636, 422] width 274 height 47
type input "0908298464"
click at [881, 425] on body "Holy 中山 登出 櫃檯作業 打帳單 帳單列表 營業儀表板 現場電腦打卡 預約管理 預約管理 單日預約紀錄 單週預約紀錄 報表及分析 報表目錄 店家日報表 …" at bounding box center [784, 416] width 1568 height 833
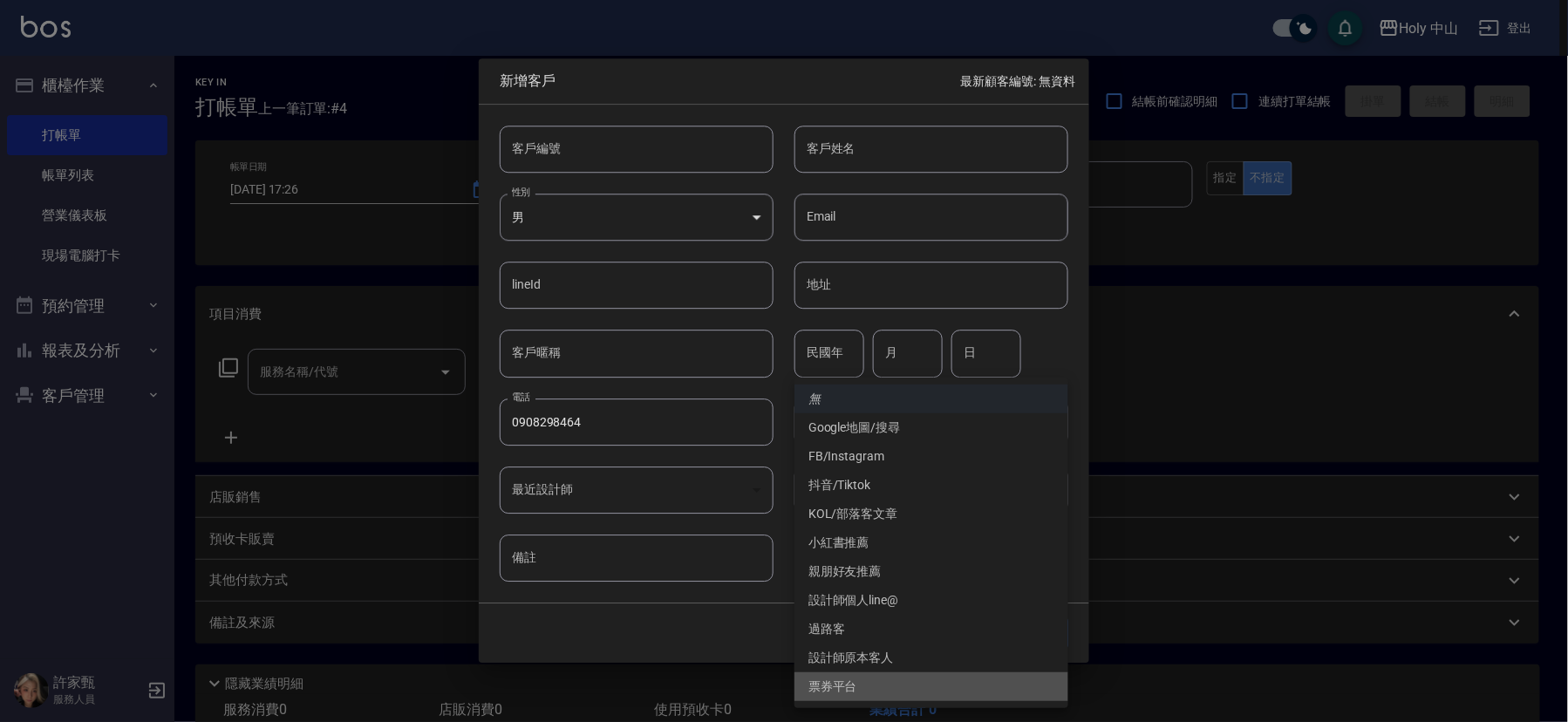
click at [841, 683] on li "票券平台" at bounding box center [931, 686] width 274 height 29
type input "票券平台"
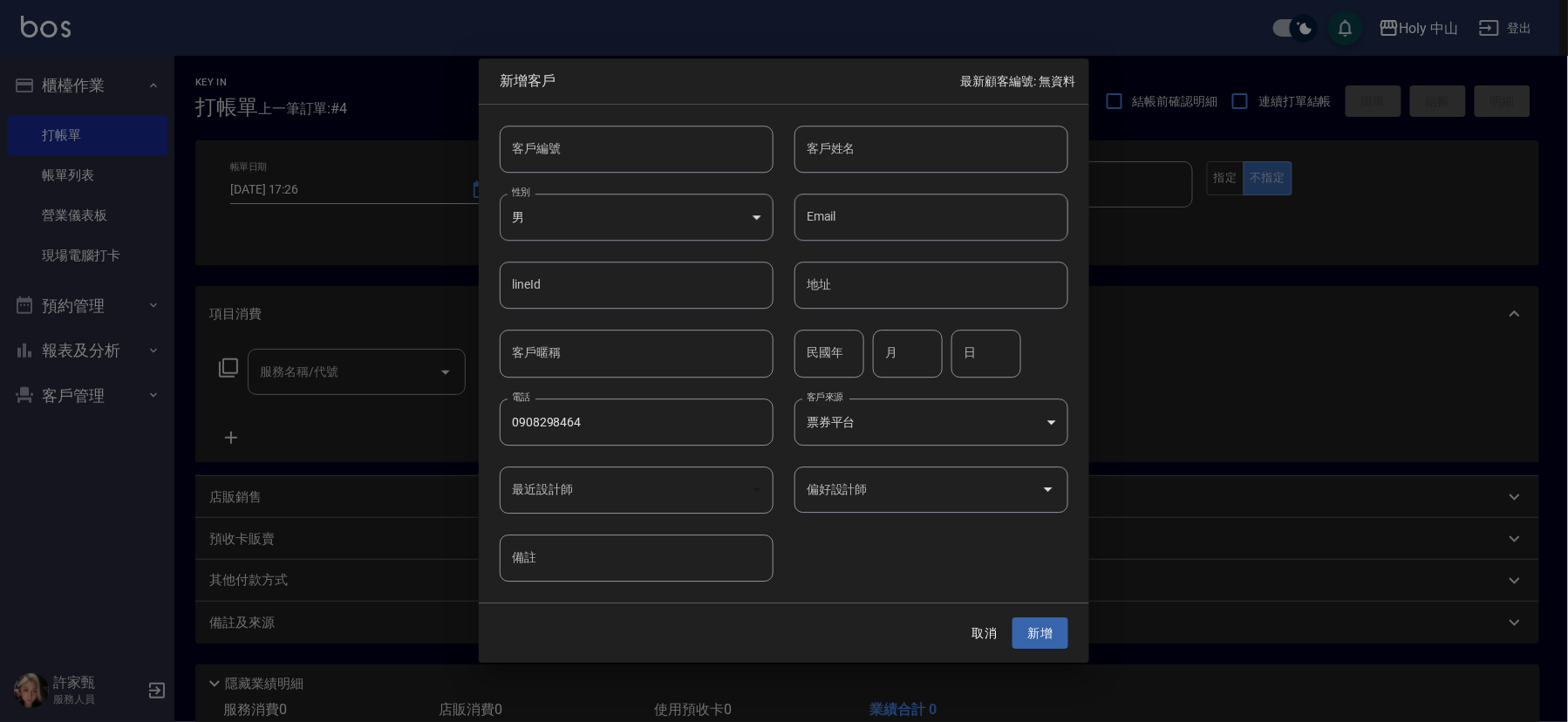
click at [914, 153] on input "客戶姓名" at bounding box center [931, 149] width 274 height 47
type input "陳先生"
click at [874, 159] on input "陳先生" at bounding box center [931, 149] width 274 height 47
click at [1038, 629] on button "新增" at bounding box center [1040, 634] width 56 height 32
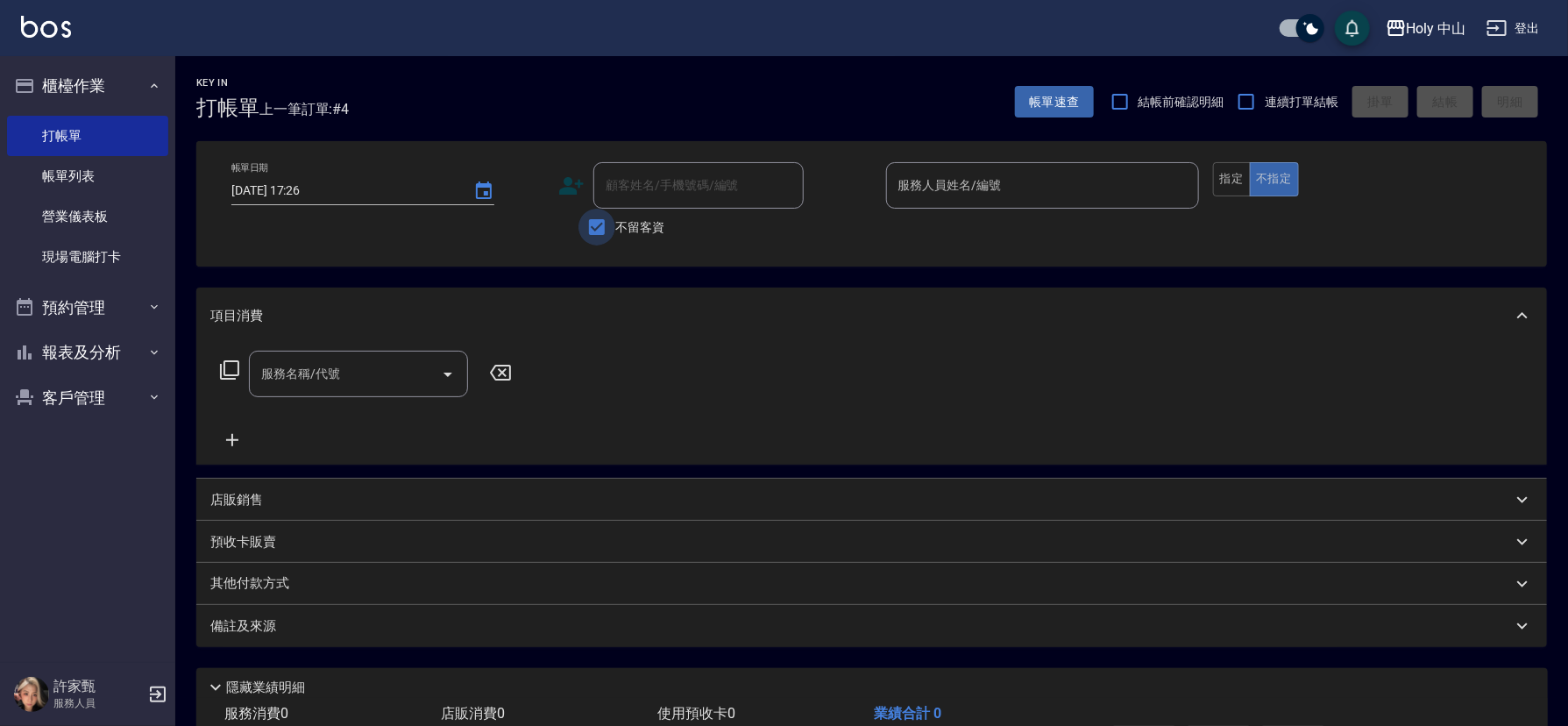
drag, startPoint x: 596, startPoint y: 221, endPoint x: 596, endPoint y: 232, distance: 11.0
click at [596, 226] on input "不留客資" at bounding box center [597, 227] width 37 height 37
checkbox input "false"
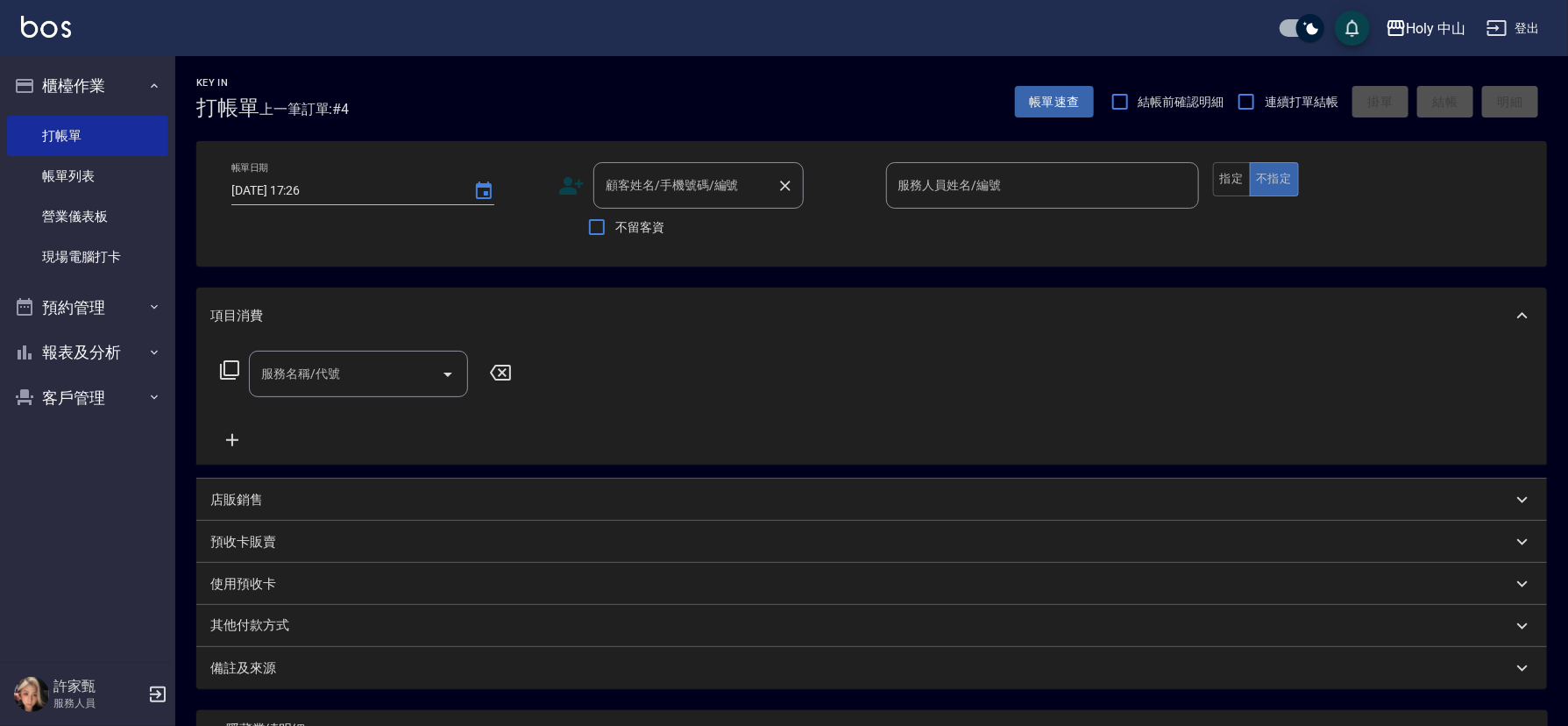
click at [636, 182] on div "顧客姓名/手機號碼/編號 顧客姓名/手機號碼/編號" at bounding box center [698, 186] width 211 height 47
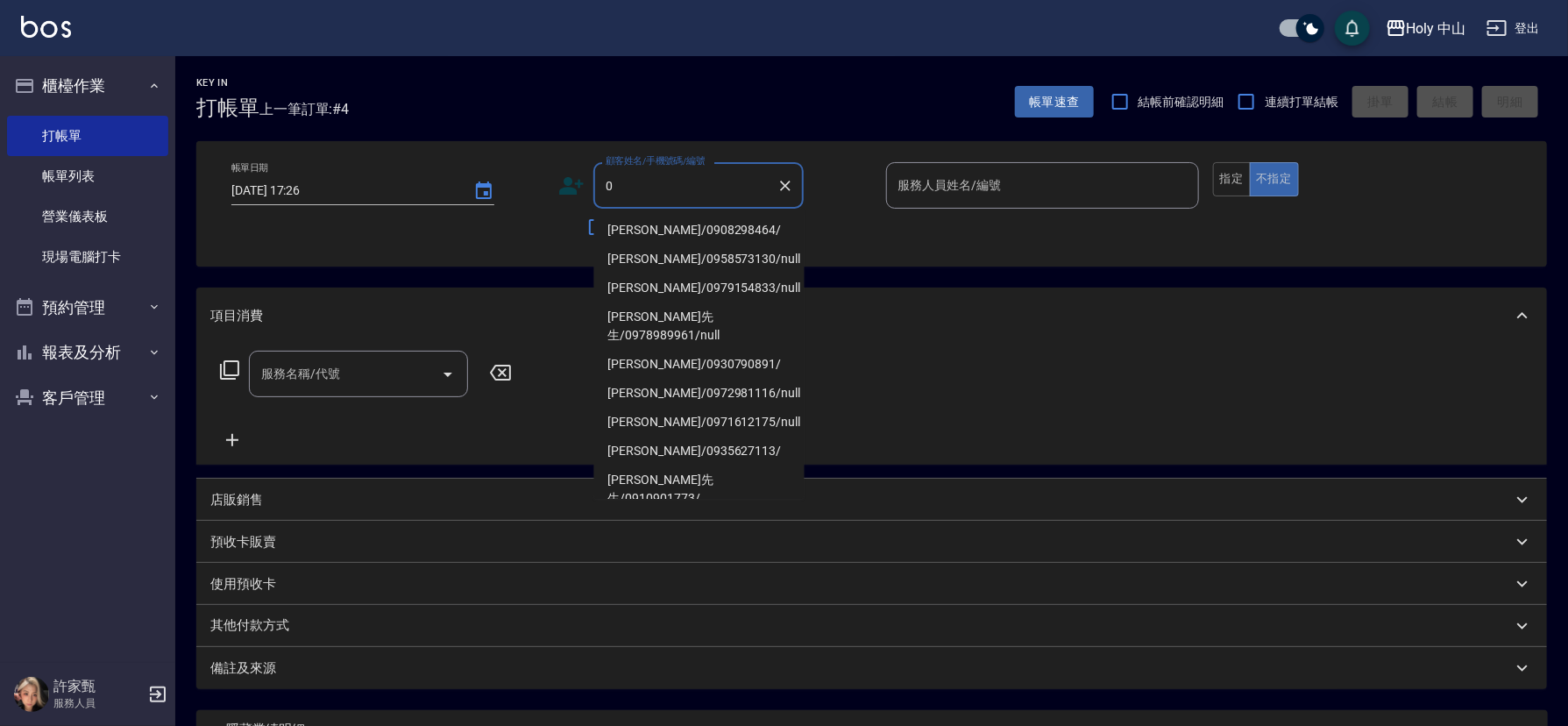
click at [679, 228] on li "陳先生/0908298464/" at bounding box center [699, 230] width 211 height 29
type input "陳先生/0908298464/"
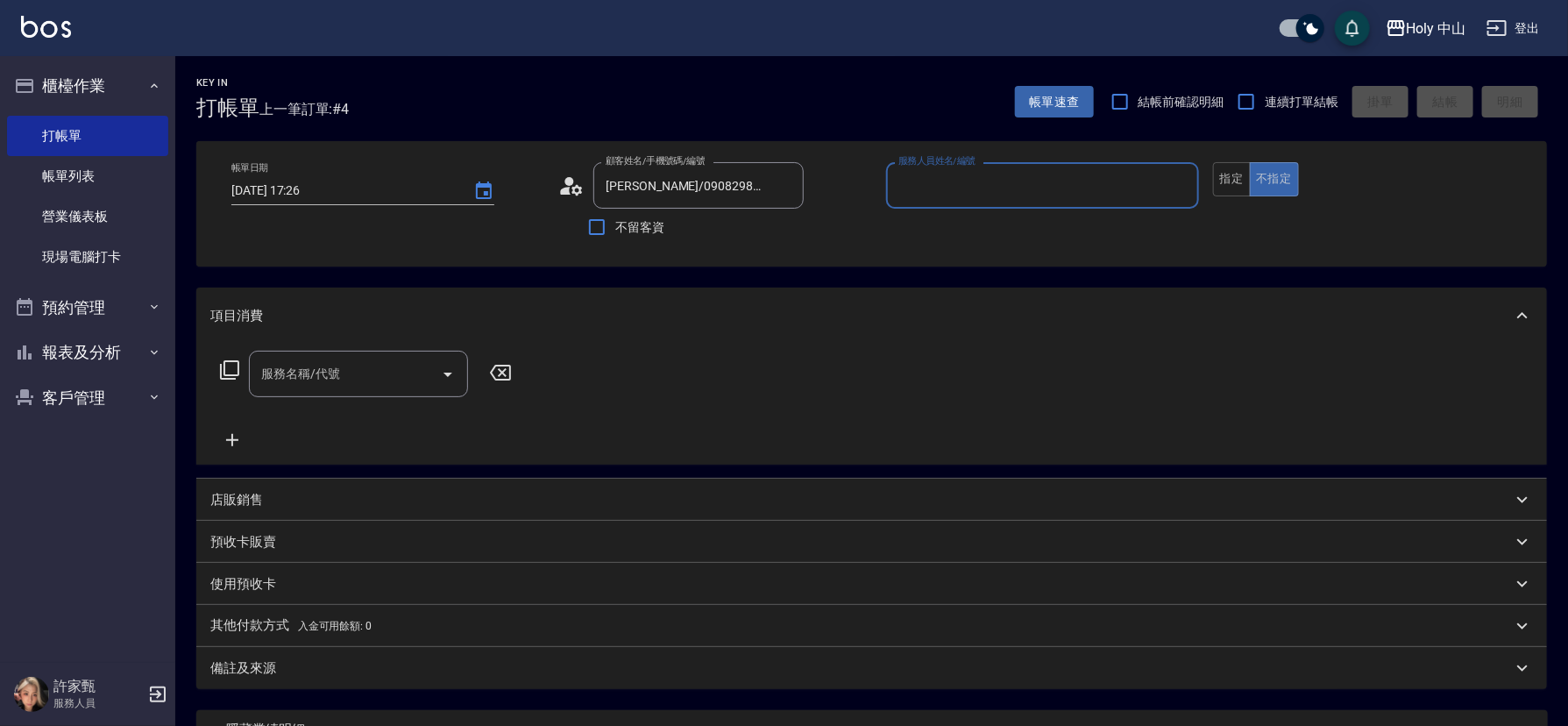
click at [375, 375] on input "服務名稱/代號" at bounding box center [346, 374] width 177 height 30
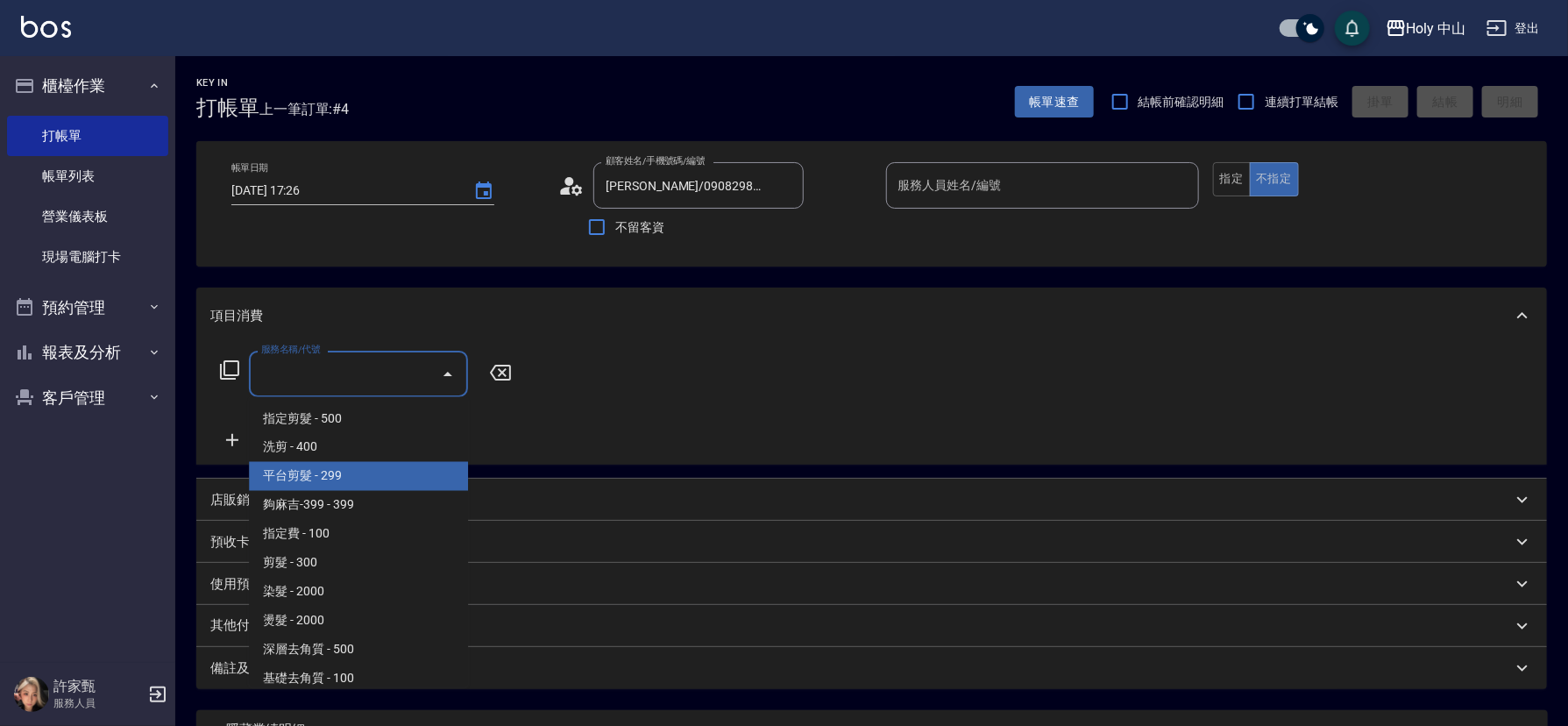
click at [342, 478] on span "平台剪髮 - 299" at bounding box center [358, 477] width 220 height 29
type input "平台剪髮(4)"
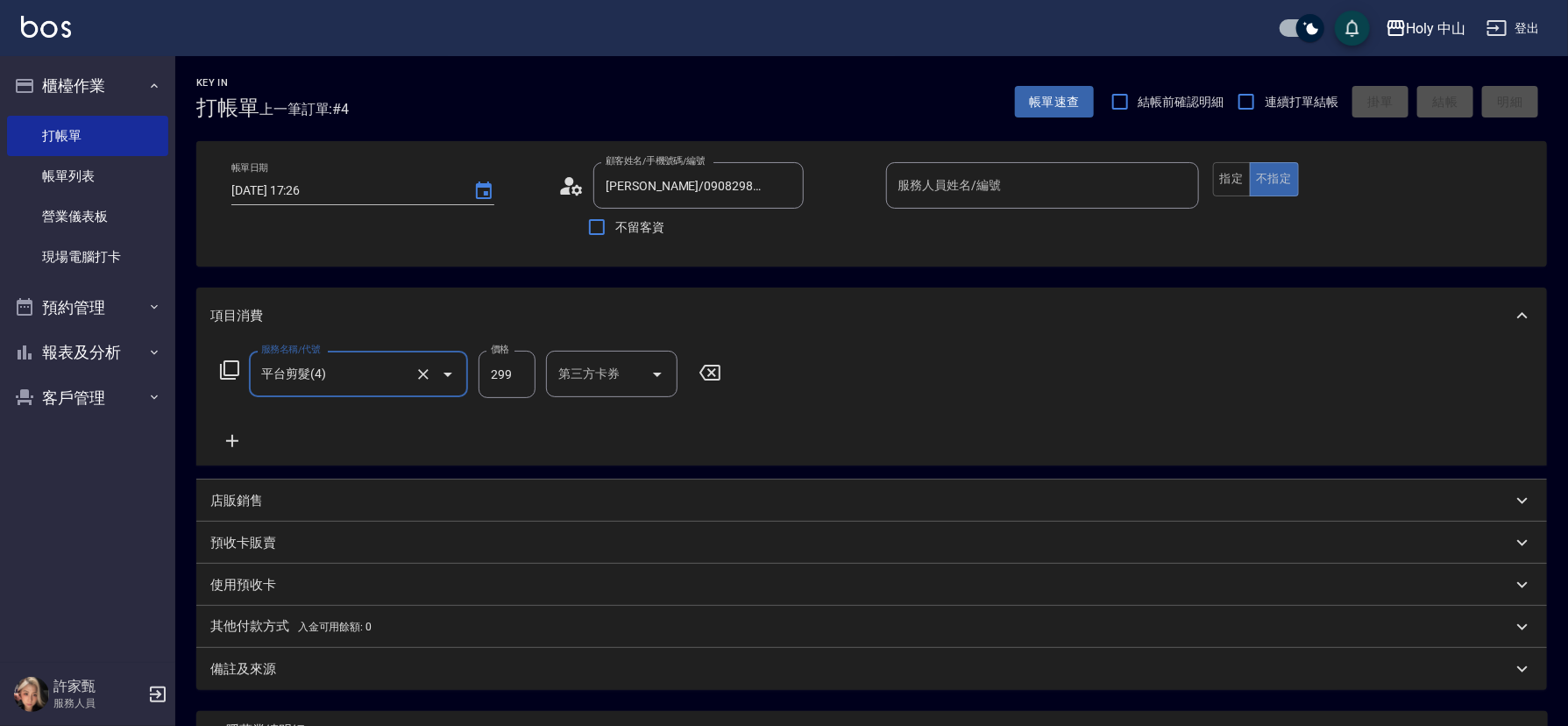
click at [1052, 192] on input "服務人員姓名/編號" at bounding box center [1043, 186] width 297 height 30
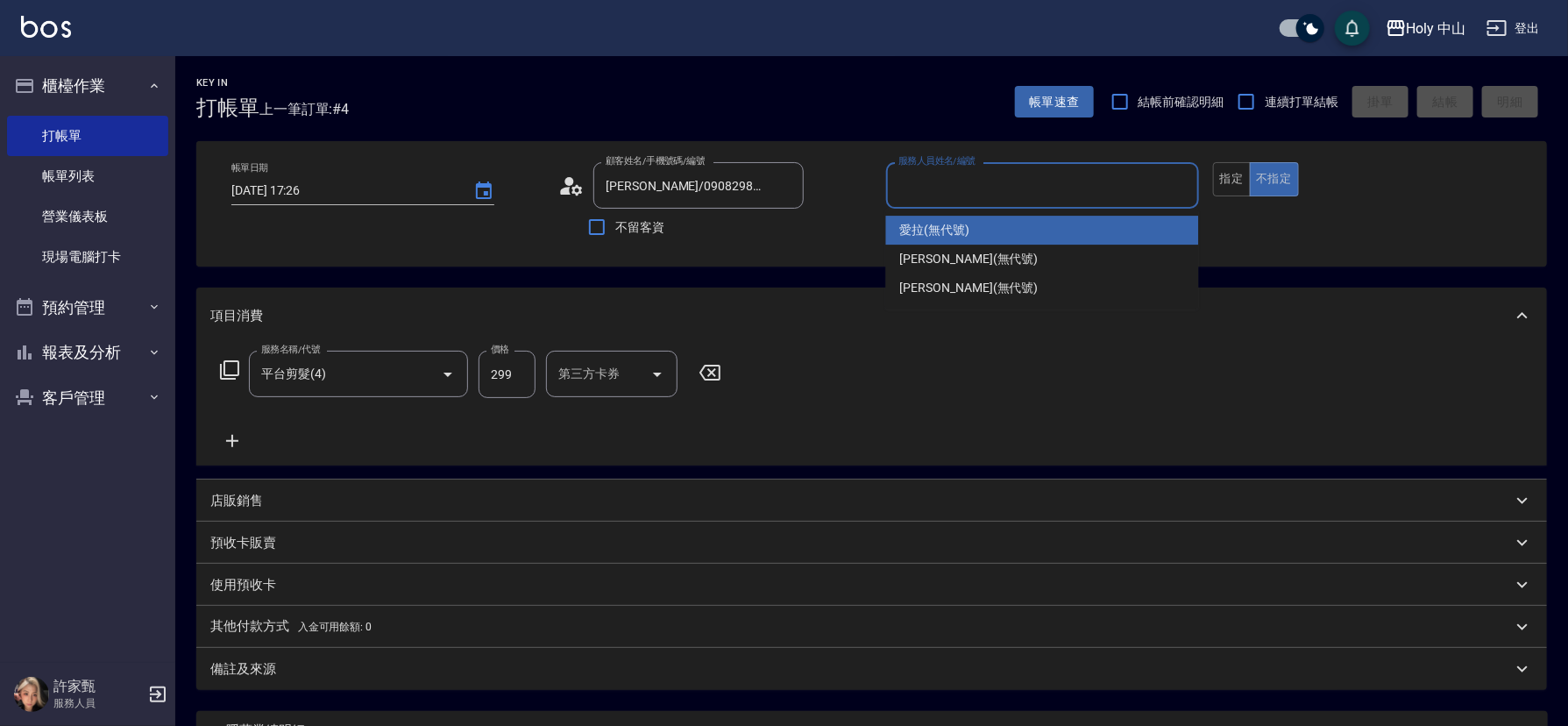
click at [932, 233] on span "愛拉 (無代號)" at bounding box center [935, 230] width 70 height 19
type input "愛拉(無代號)"
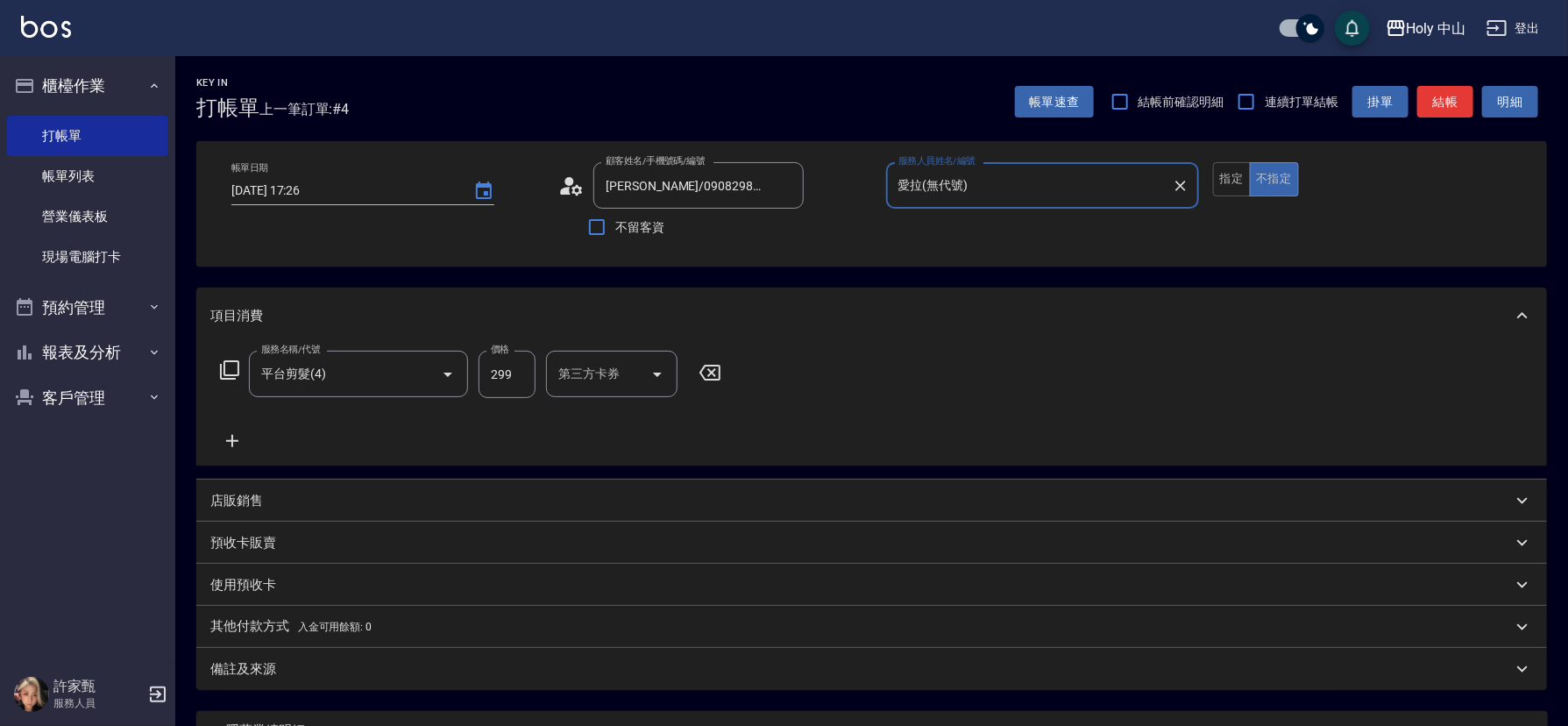
click at [596, 376] on div "第三方卡券 第三方卡券" at bounding box center [612, 374] width 132 height 47
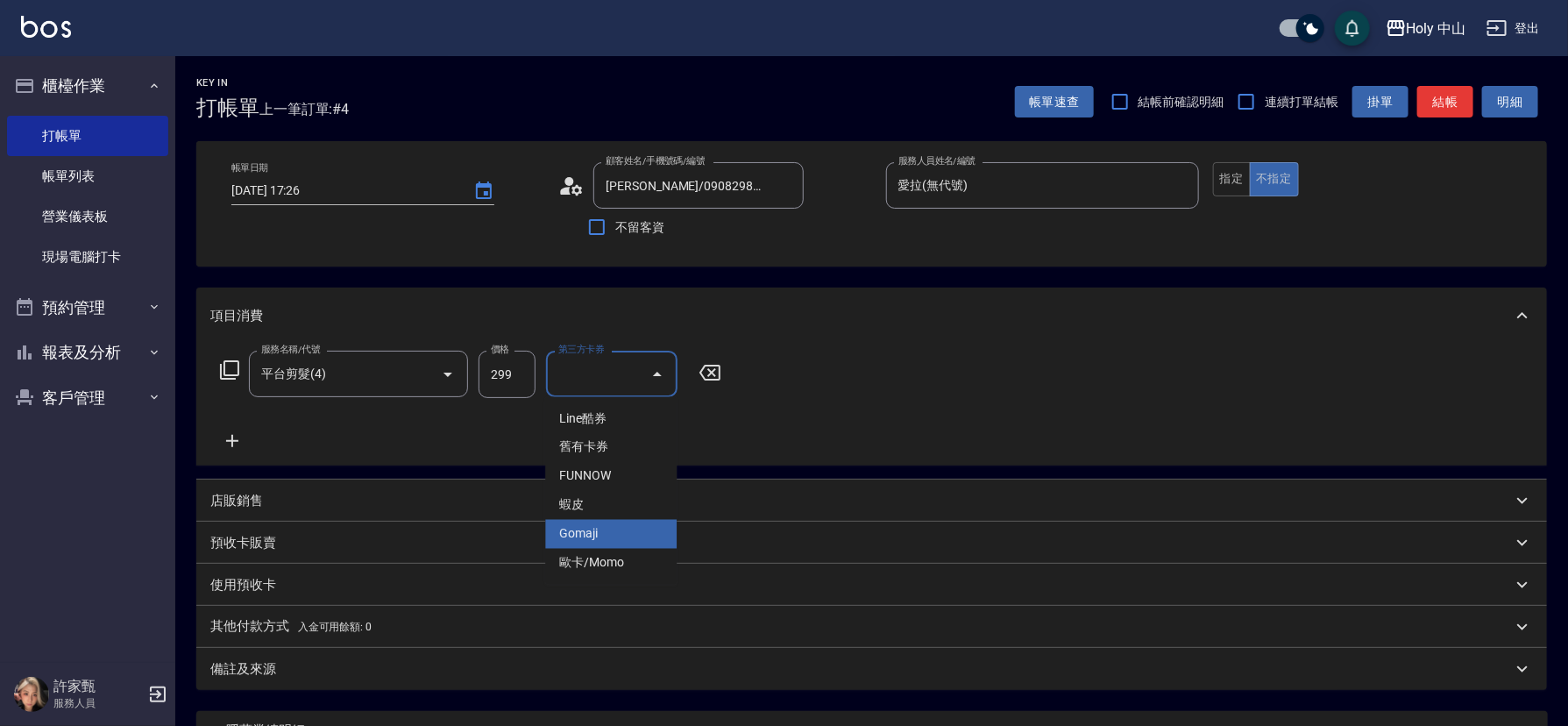
click at [590, 528] on span "Gomaji" at bounding box center [611, 534] width 132 height 29
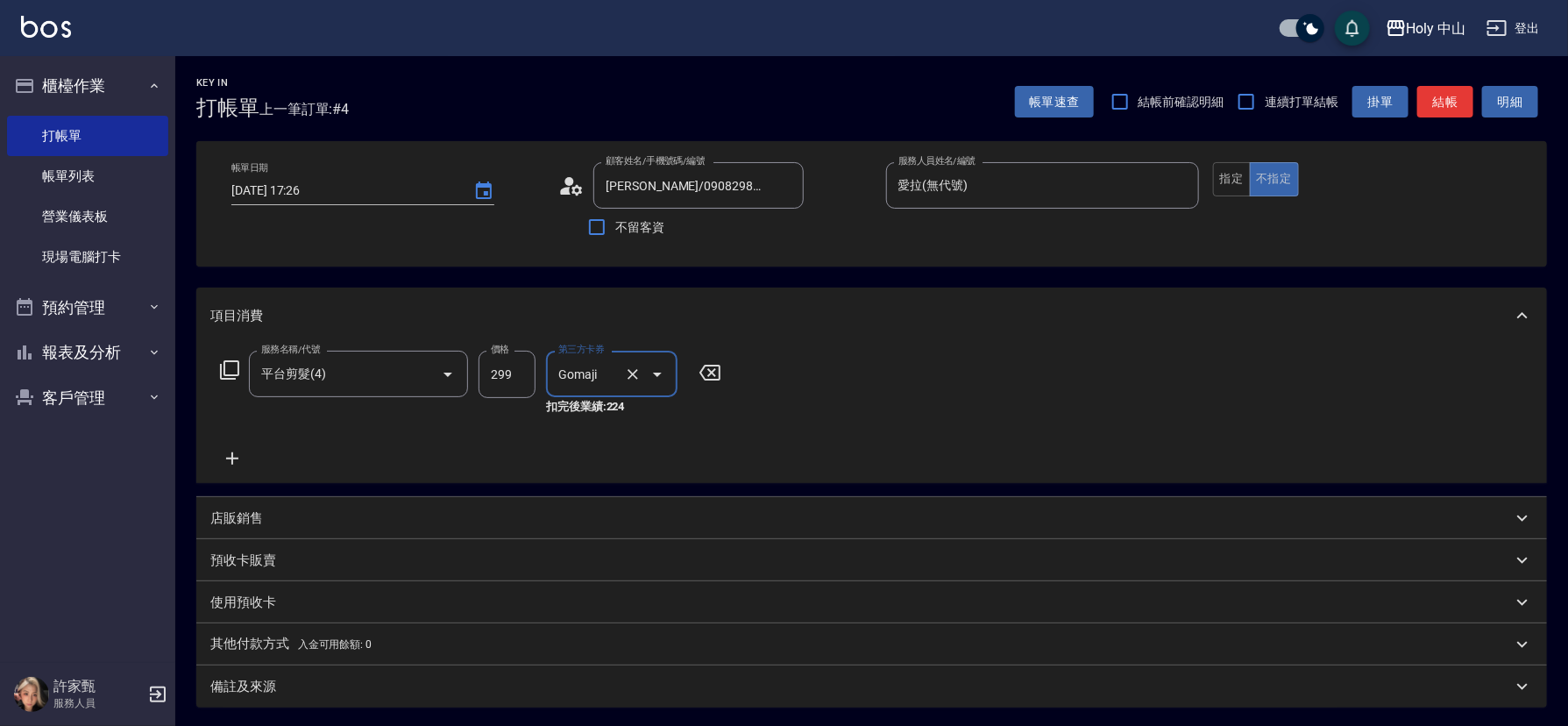
type input "Gomaji"
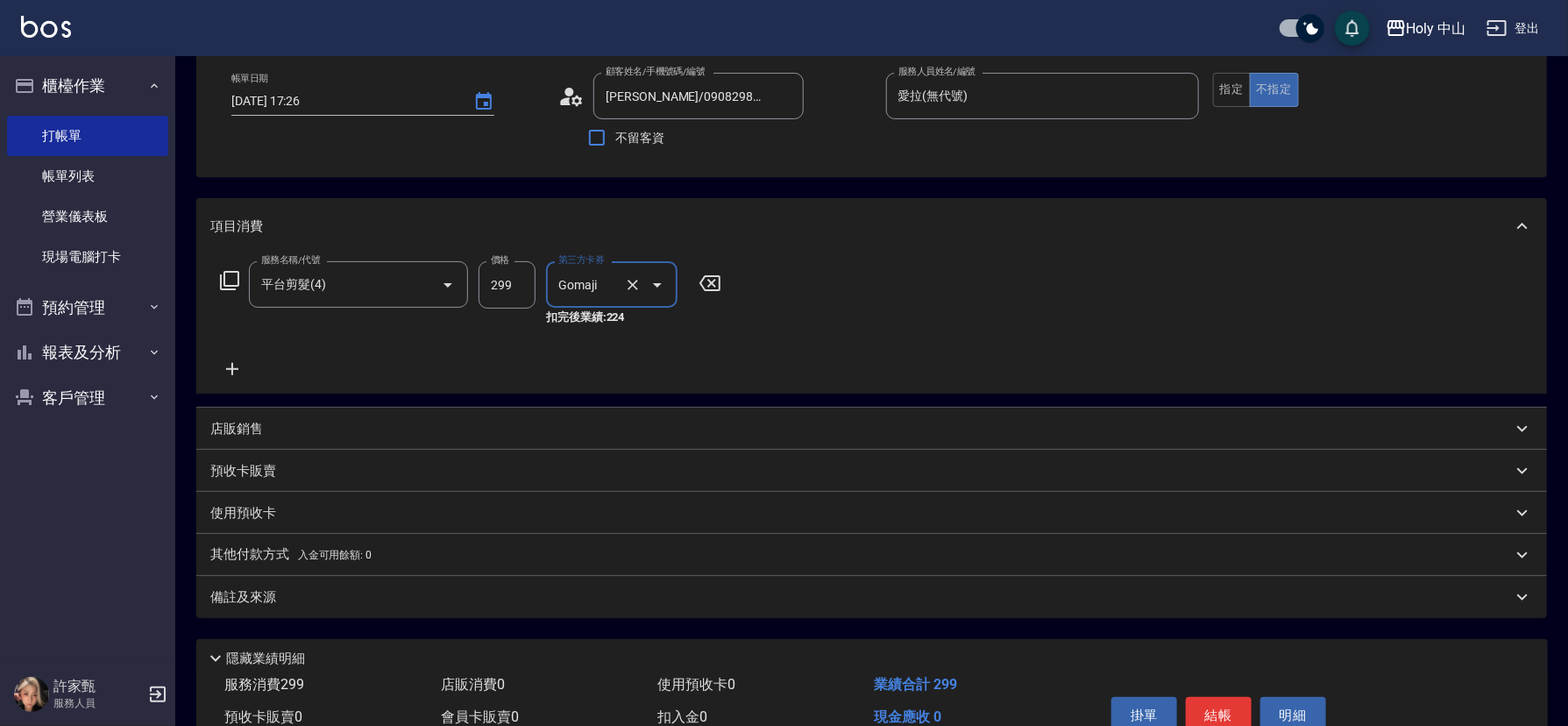
scroll to position [177, 0]
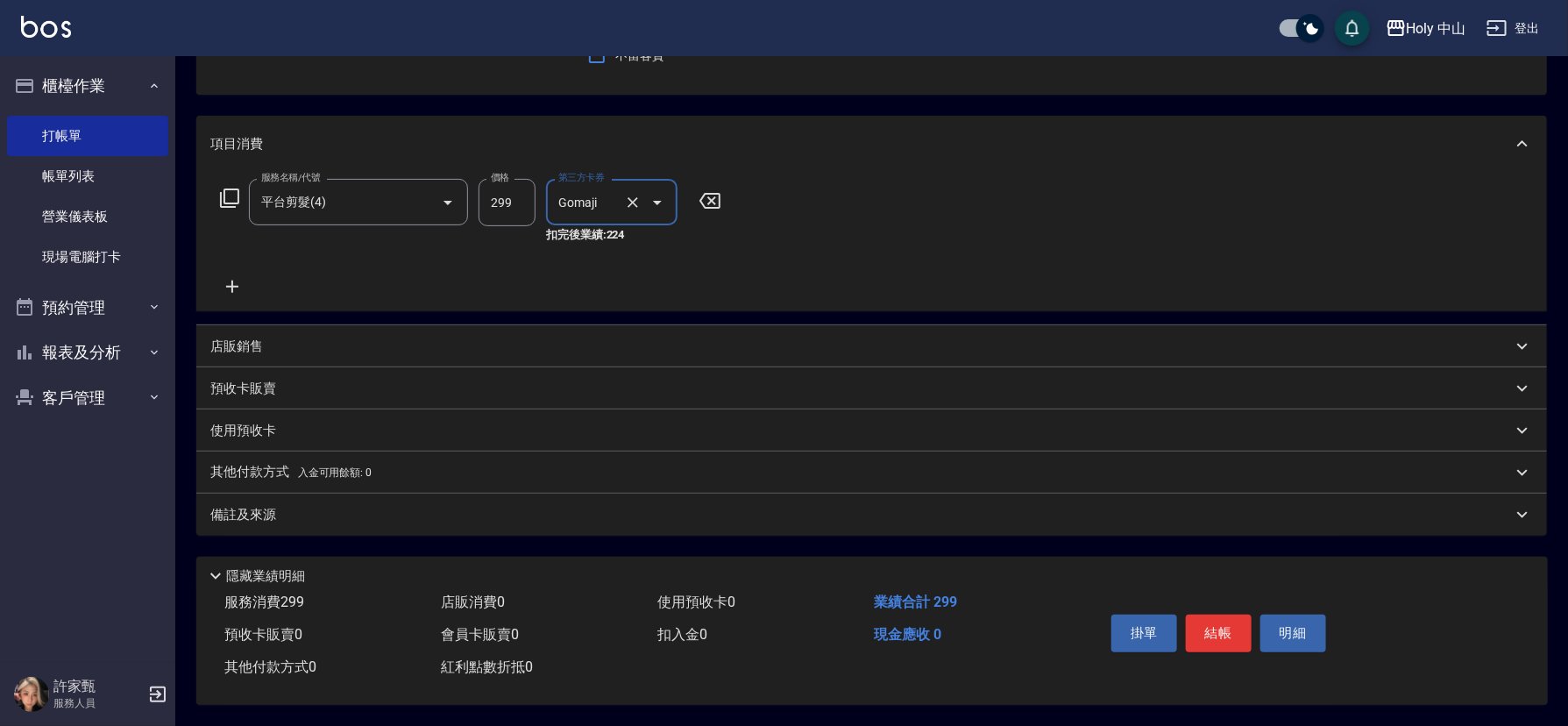
click at [576, 509] on div "備註及來源" at bounding box center [861, 515] width 1302 height 19
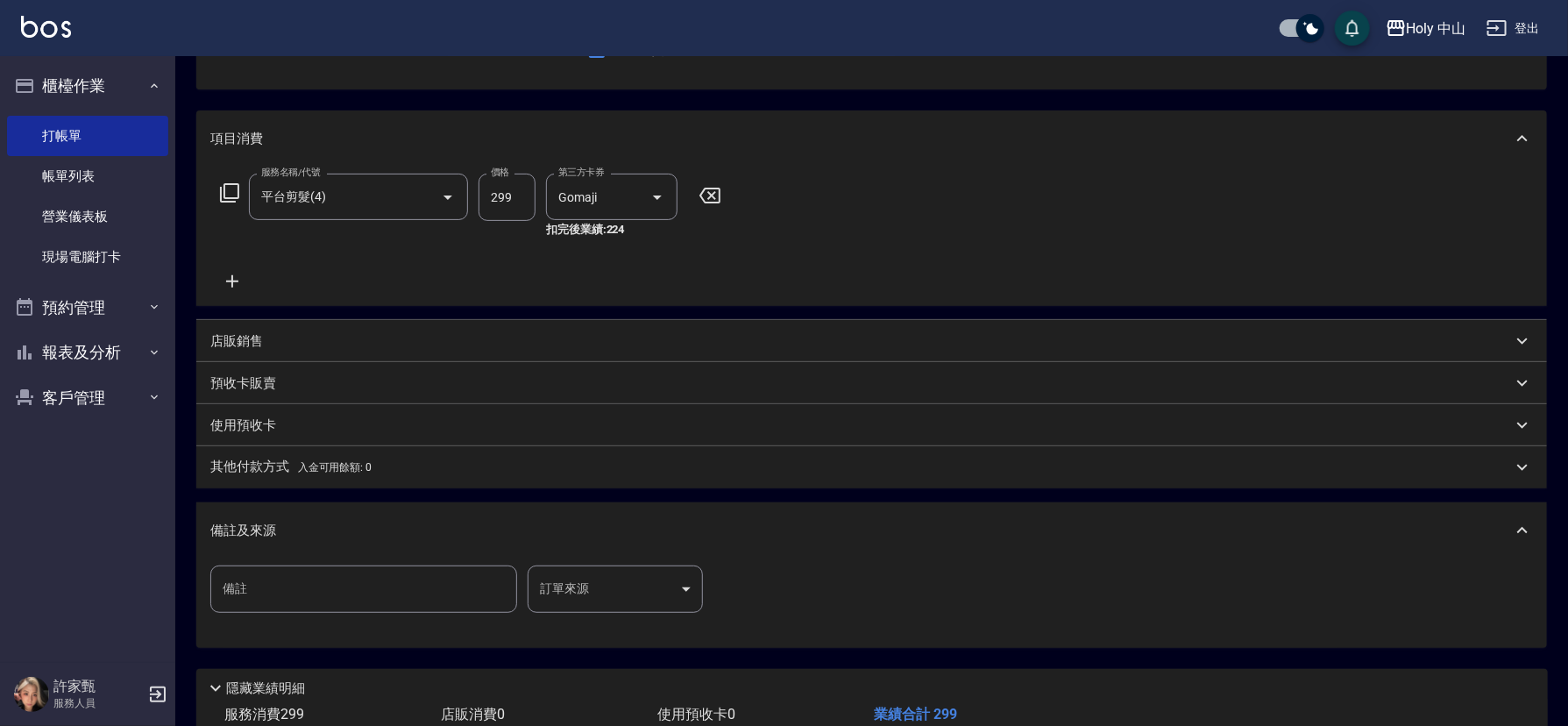
click at [579, 583] on body "Holy 中山 登出 櫃檯作業 打帳單 帳單列表 營業儀表板 現場電腦打卡 預約管理 預約管理 單日預約紀錄 單週預約紀錄 報表及分析 報表目錄 店家日報表 …" at bounding box center [784, 330] width 1568 height 1016
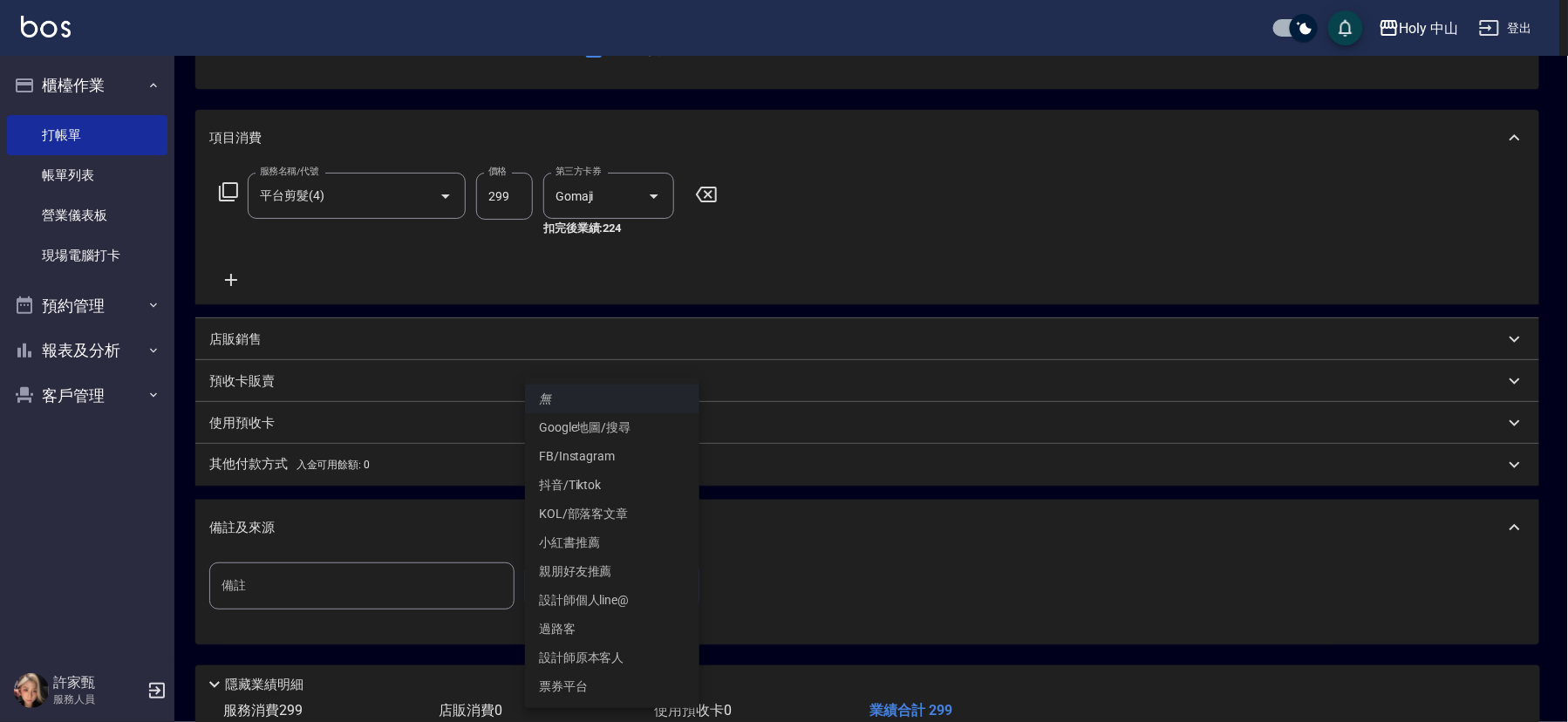
click at [632, 692] on li "票券平台" at bounding box center [612, 686] width 175 height 29
type input "票券平台"
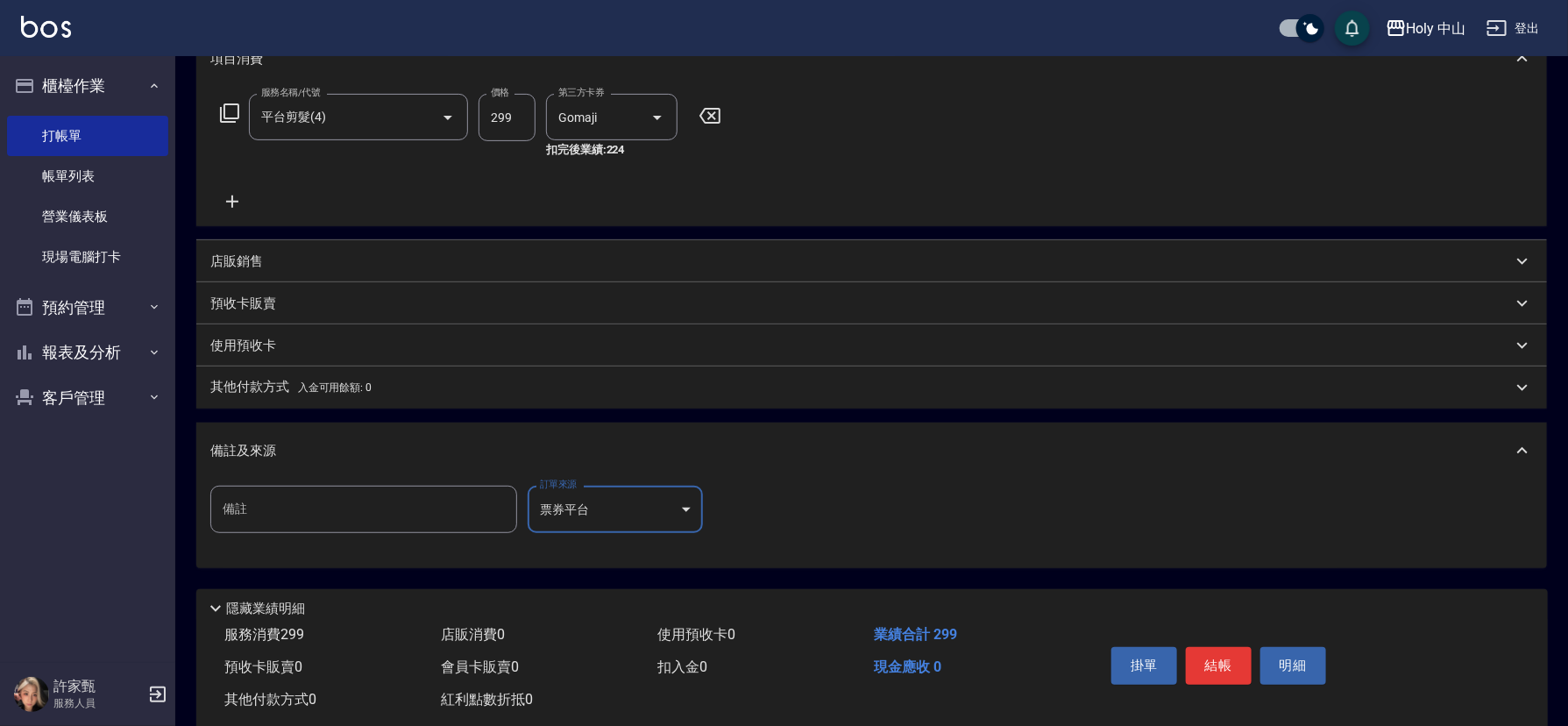
scroll to position [295, 0]
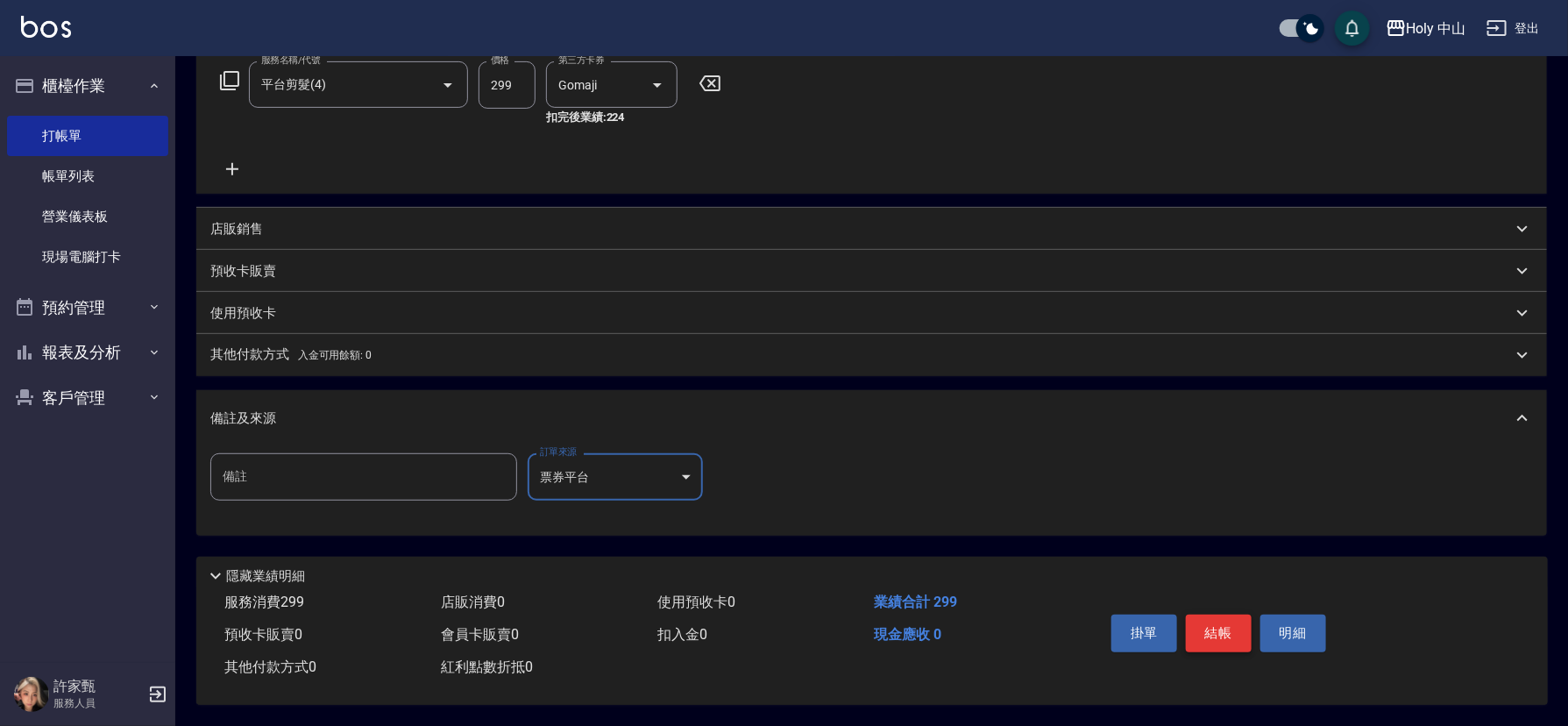
click at [1220, 625] on button "結帳" at bounding box center [1219, 633] width 65 height 37
